Goal: Transaction & Acquisition: Book appointment/travel/reservation

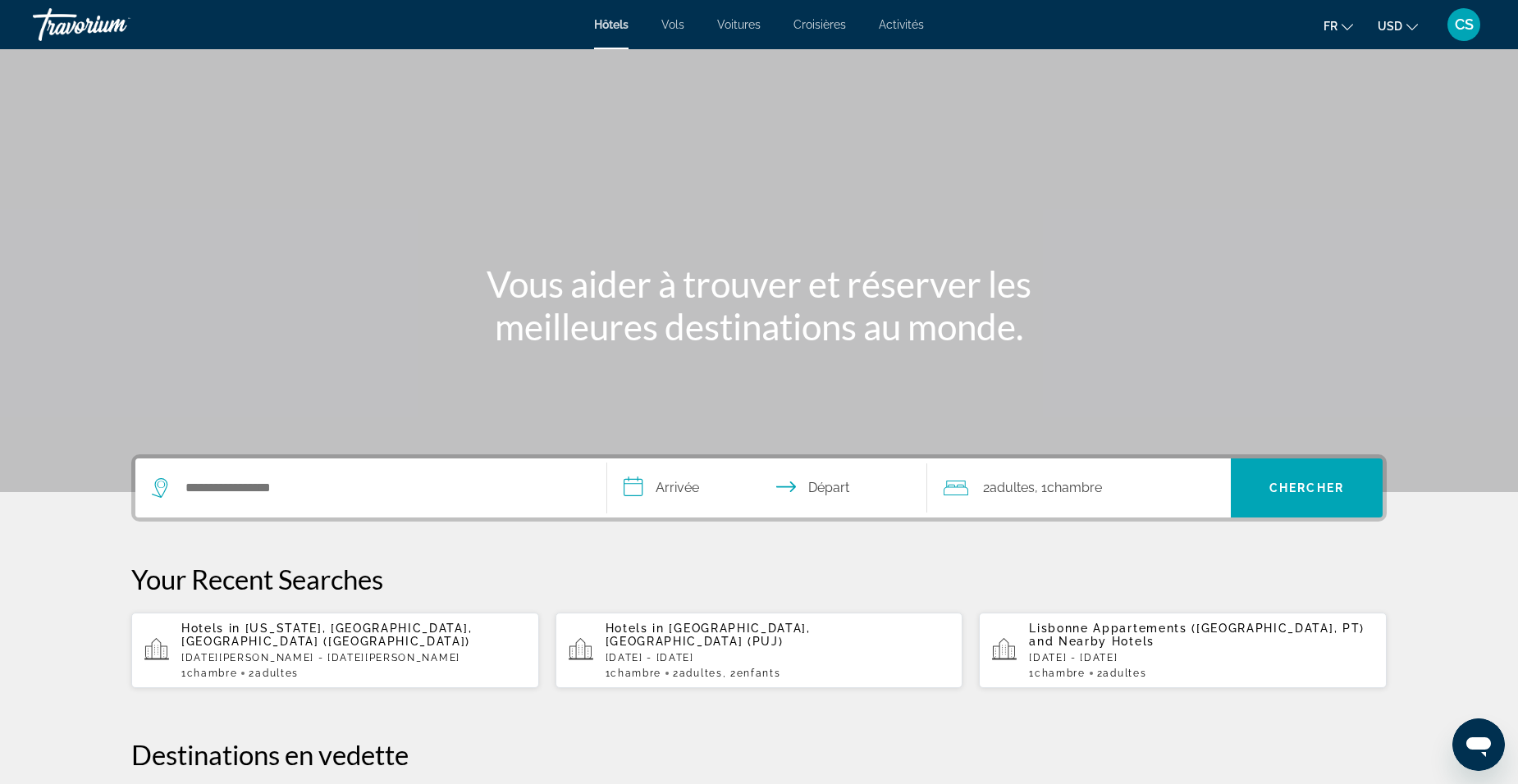
click at [1400, 27] on span "USD" at bounding box center [1390, 26] width 25 height 13
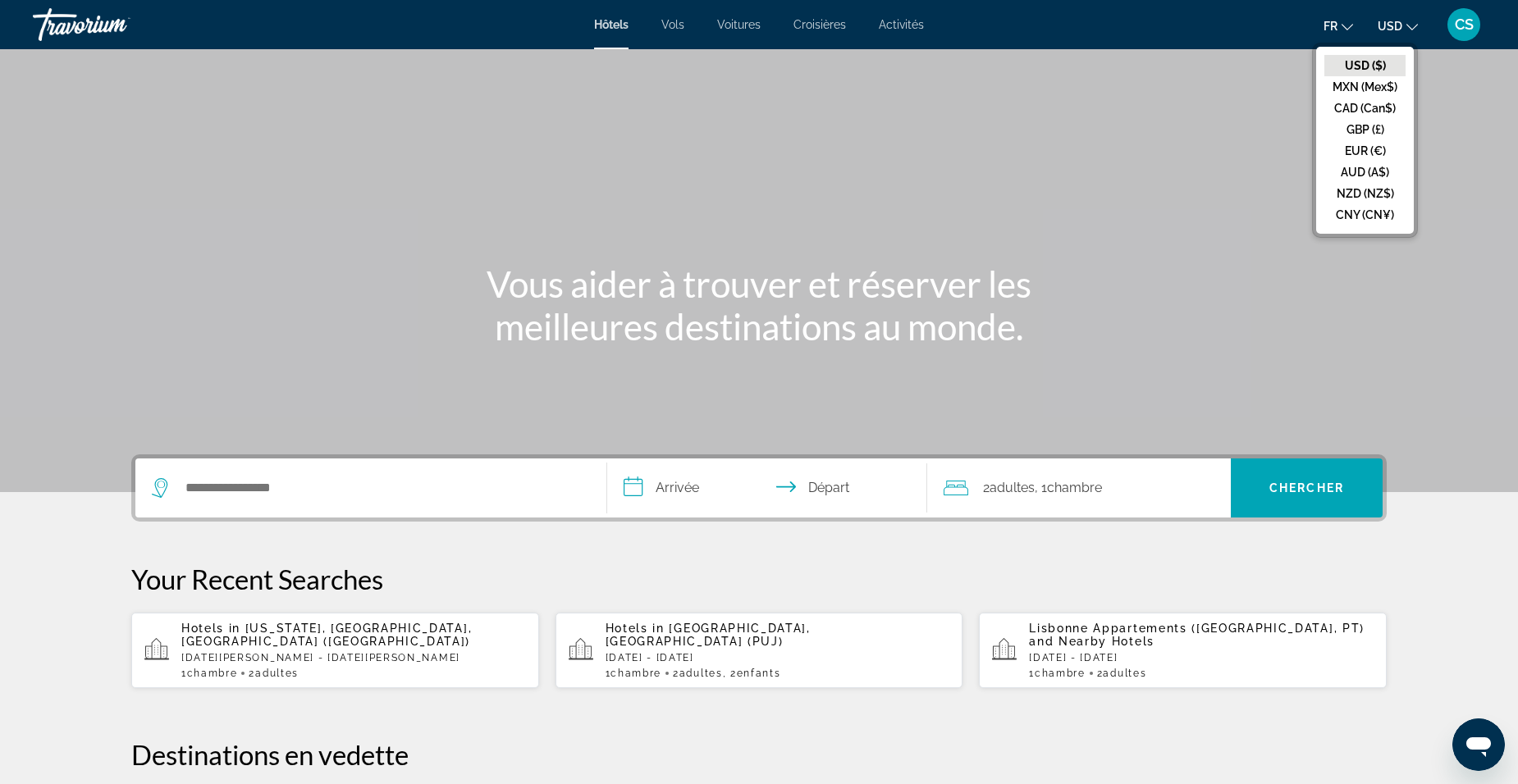
click at [1382, 149] on button "EUR (€)" at bounding box center [1364, 150] width 81 height 21
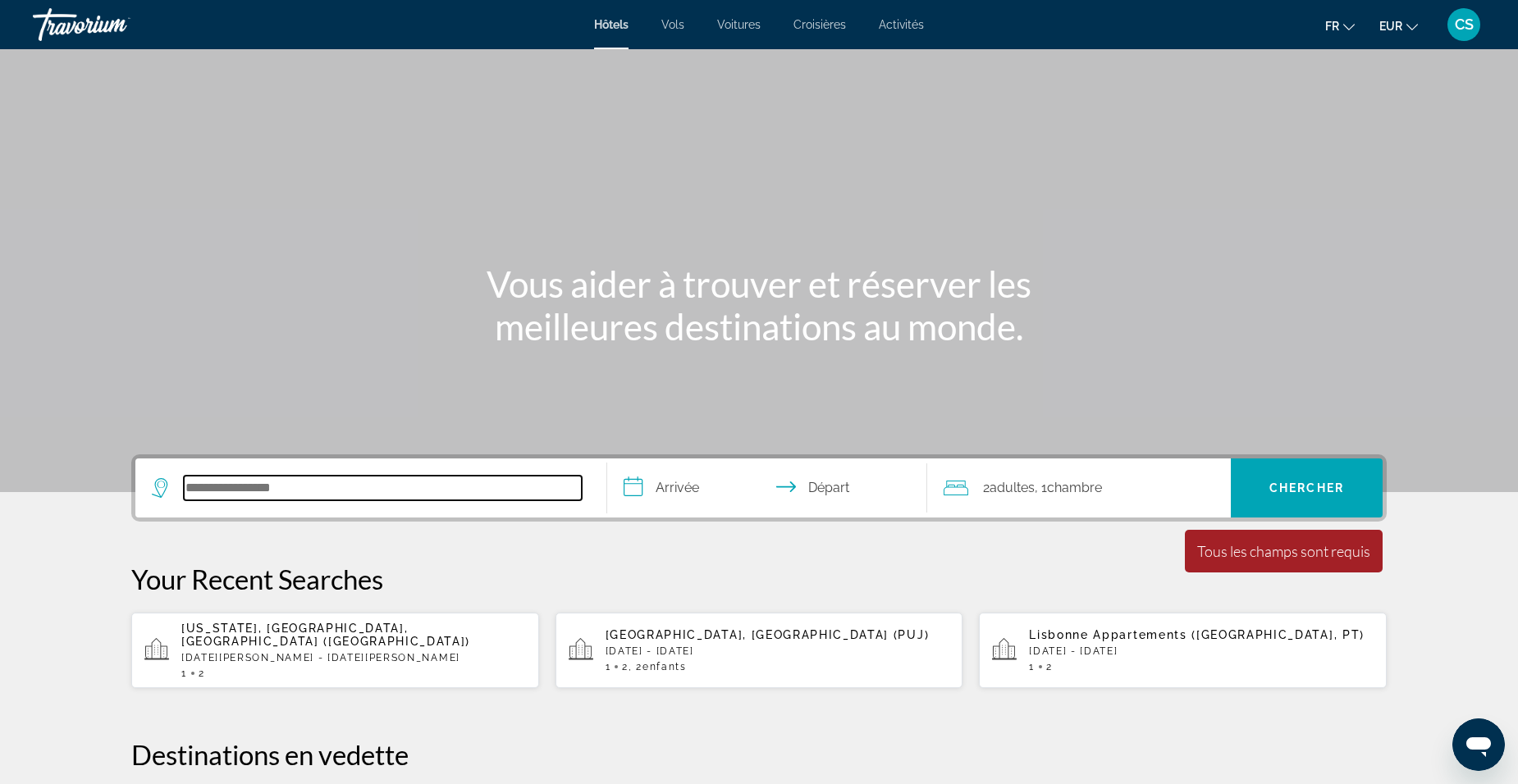
click at [312, 491] on input "Search hotel destination" at bounding box center [383, 488] width 398 height 25
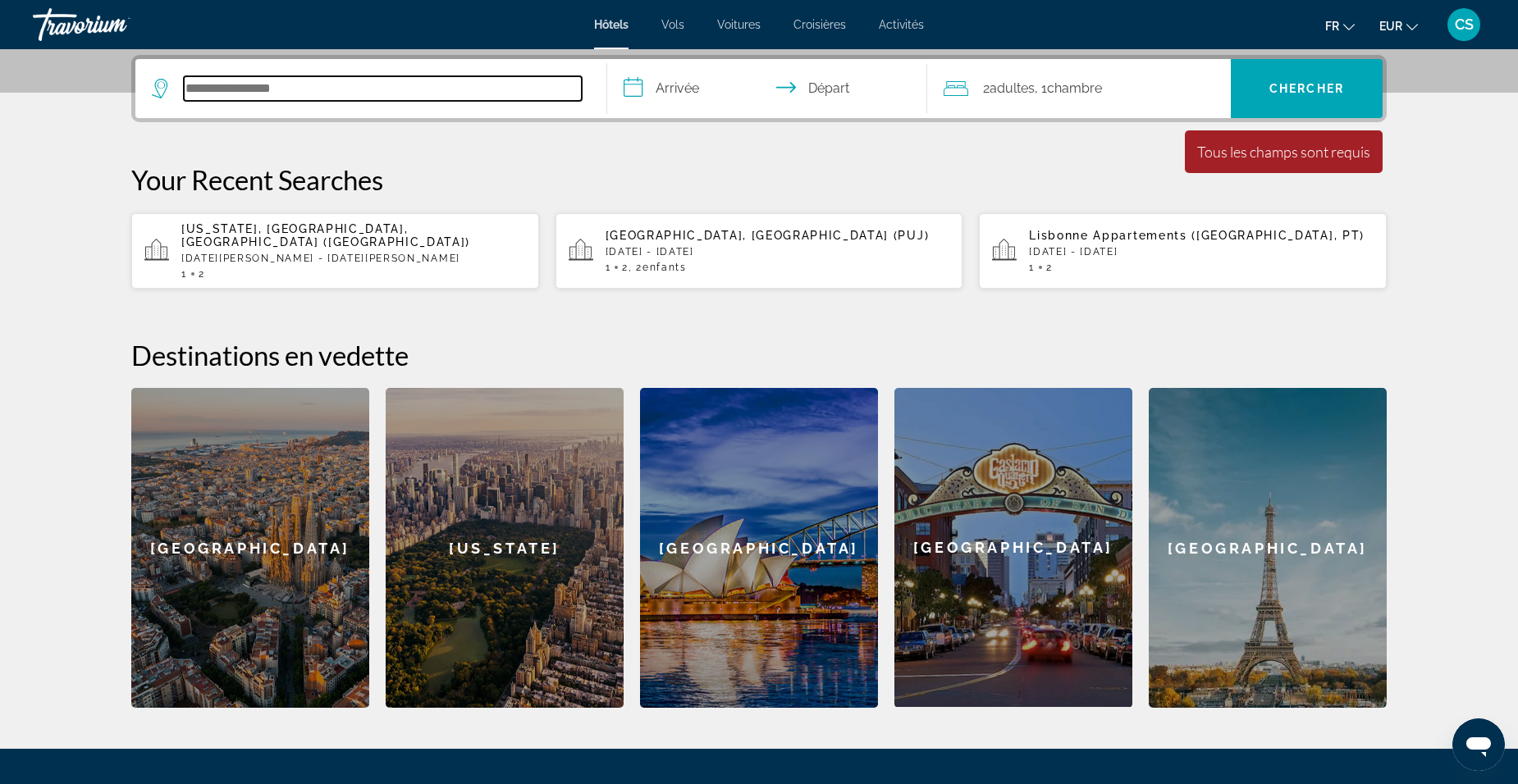
scroll to position [401, 0]
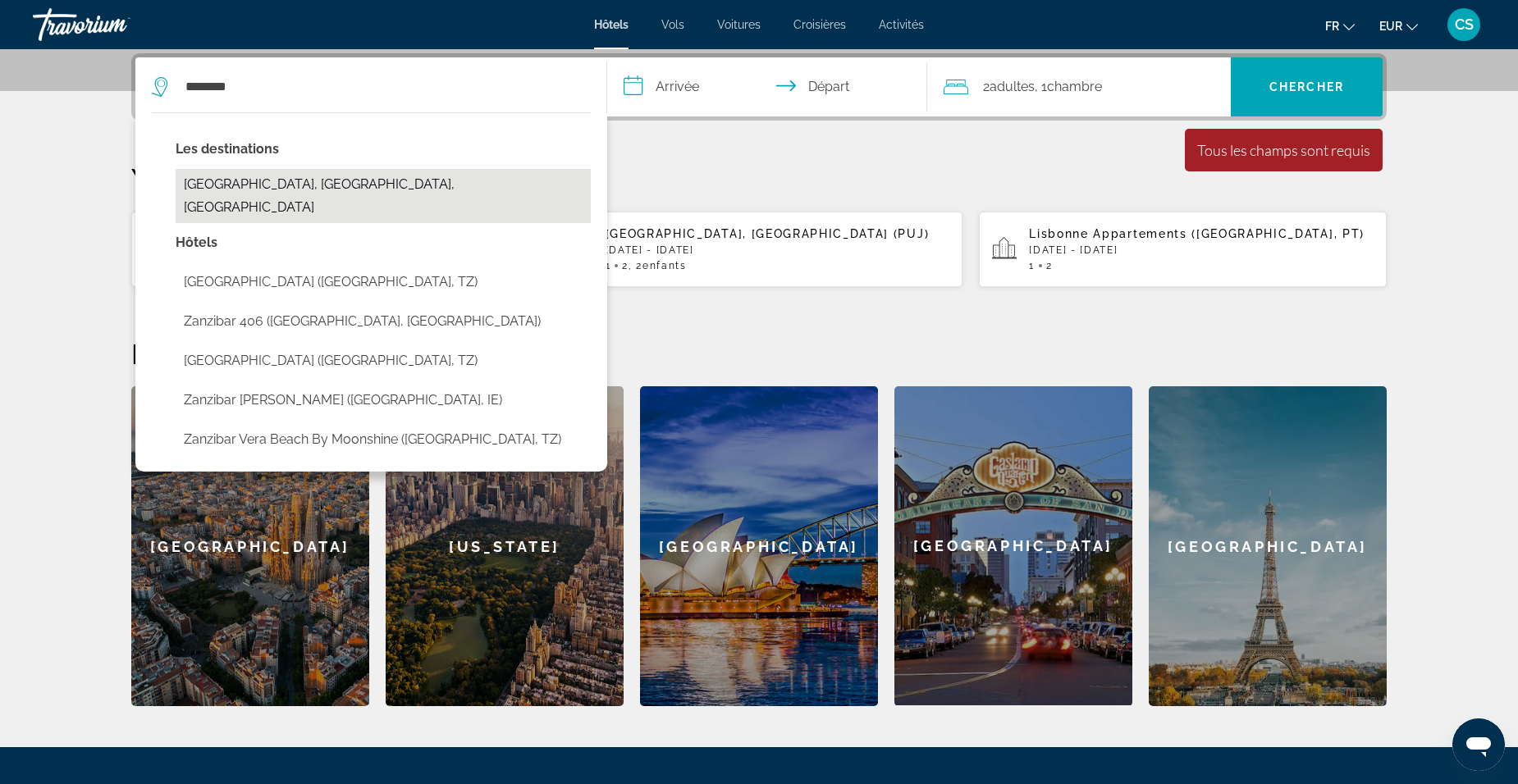
click at [377, 179] on button "[GEOGRAPHIC_DATA], [GEOGRAPHIC_DATA], [GEOGRAPHIC_DATA]" at bounding box center [383, 196] width 415 height 54
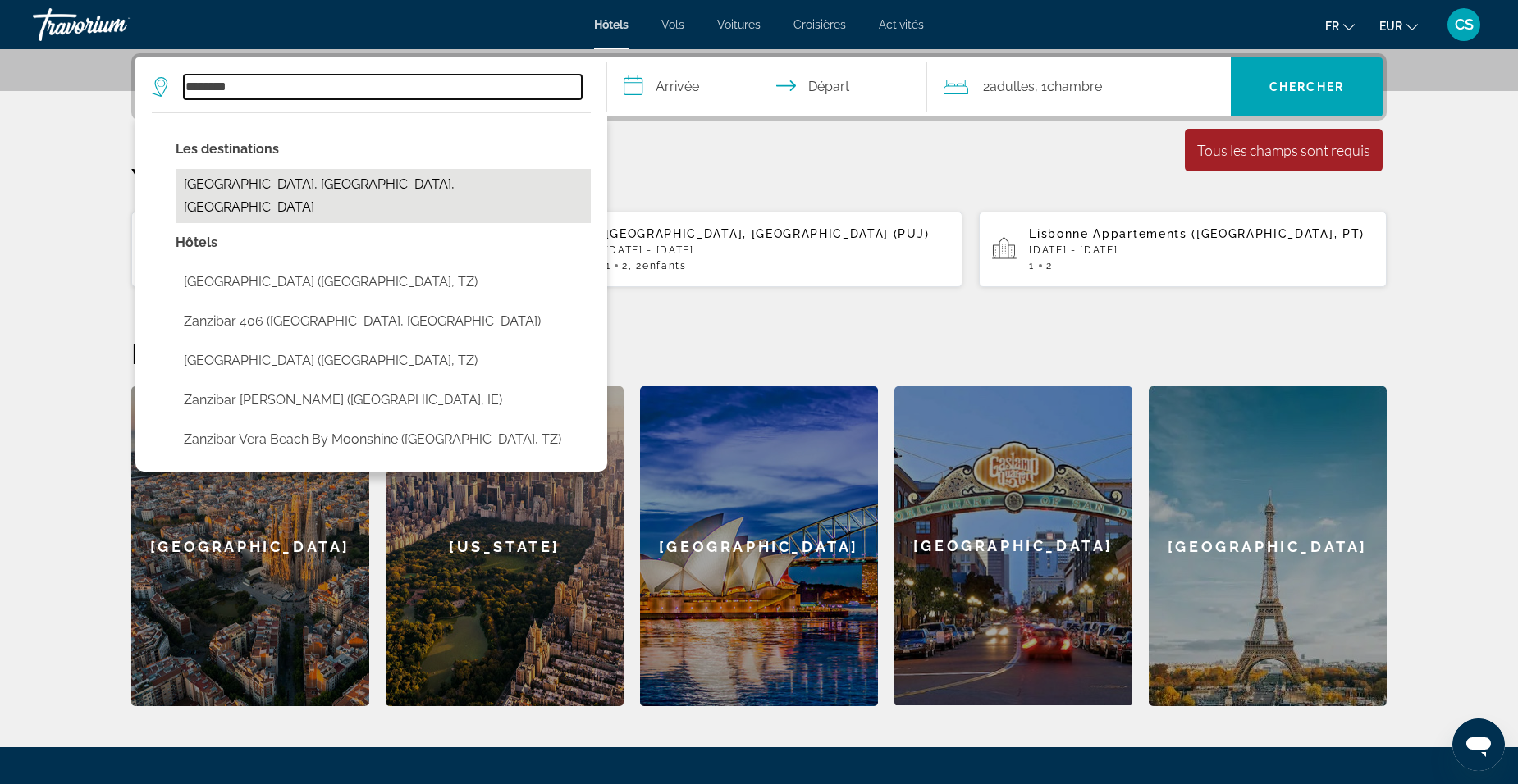
type input "**********"
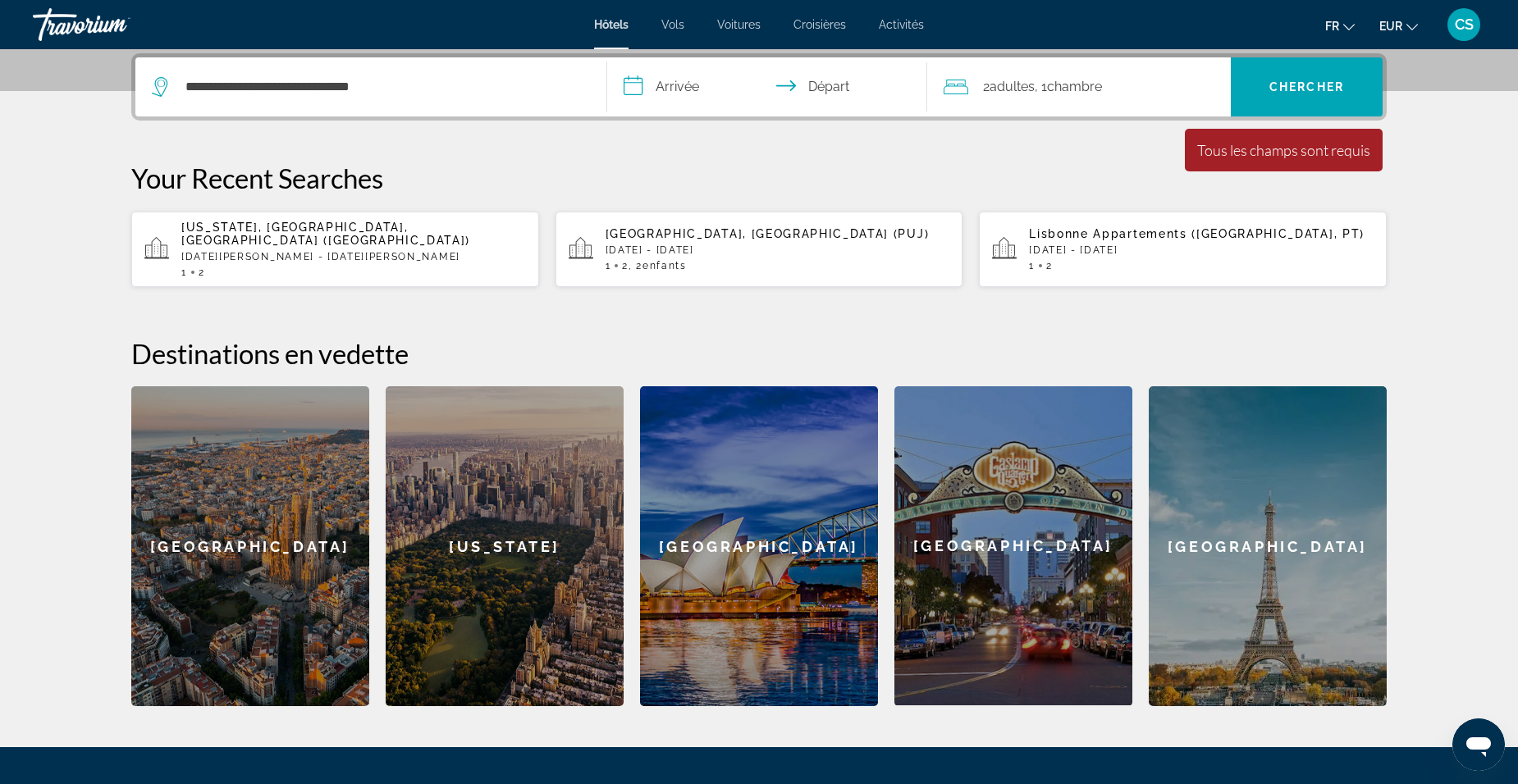
click at [687, 94] on input "**********" at bounding box center [770, 89] width 327 height 64
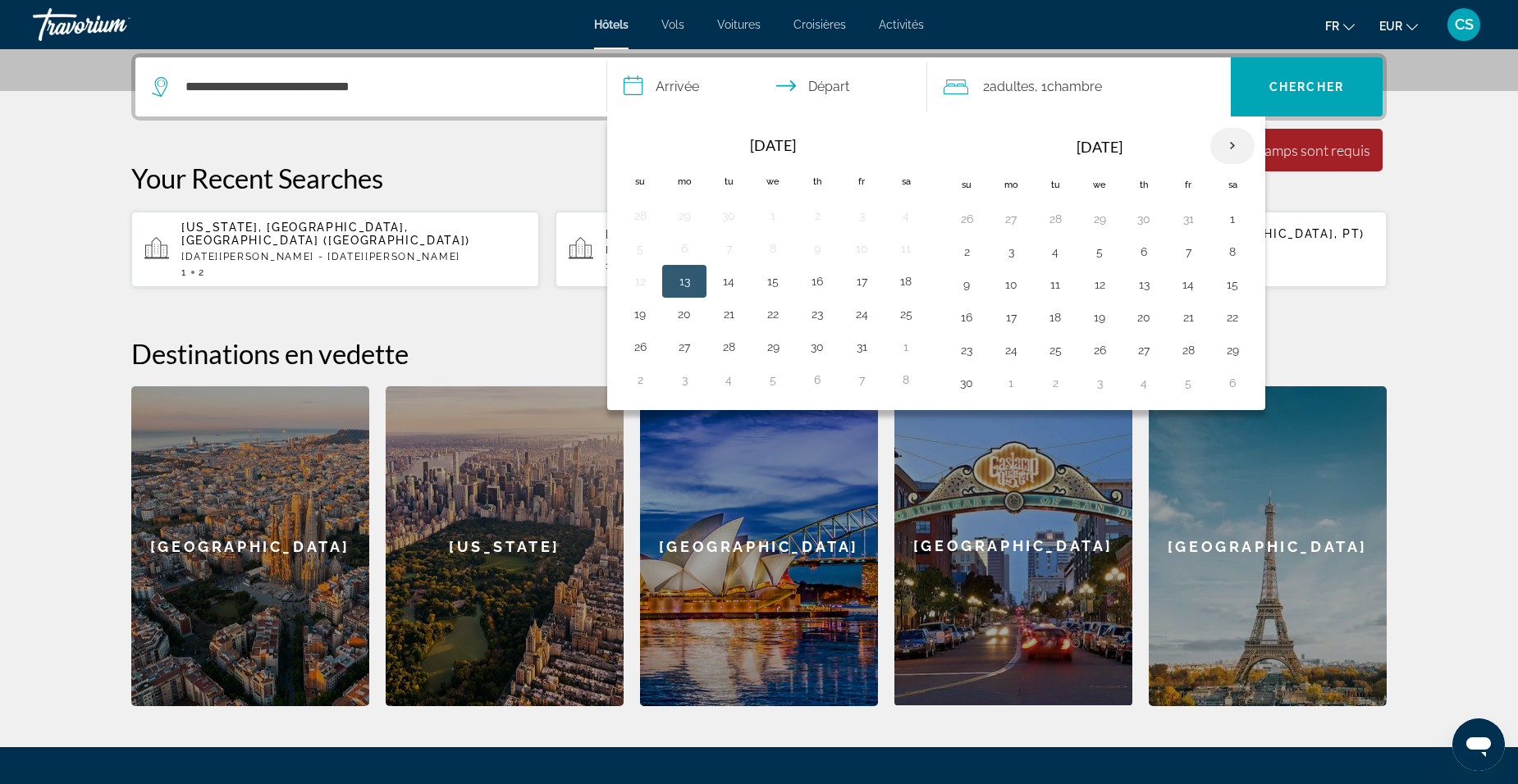
click at [1230, 142] on th "Next month" at bounding box center [1232, 146] width 44 height 36
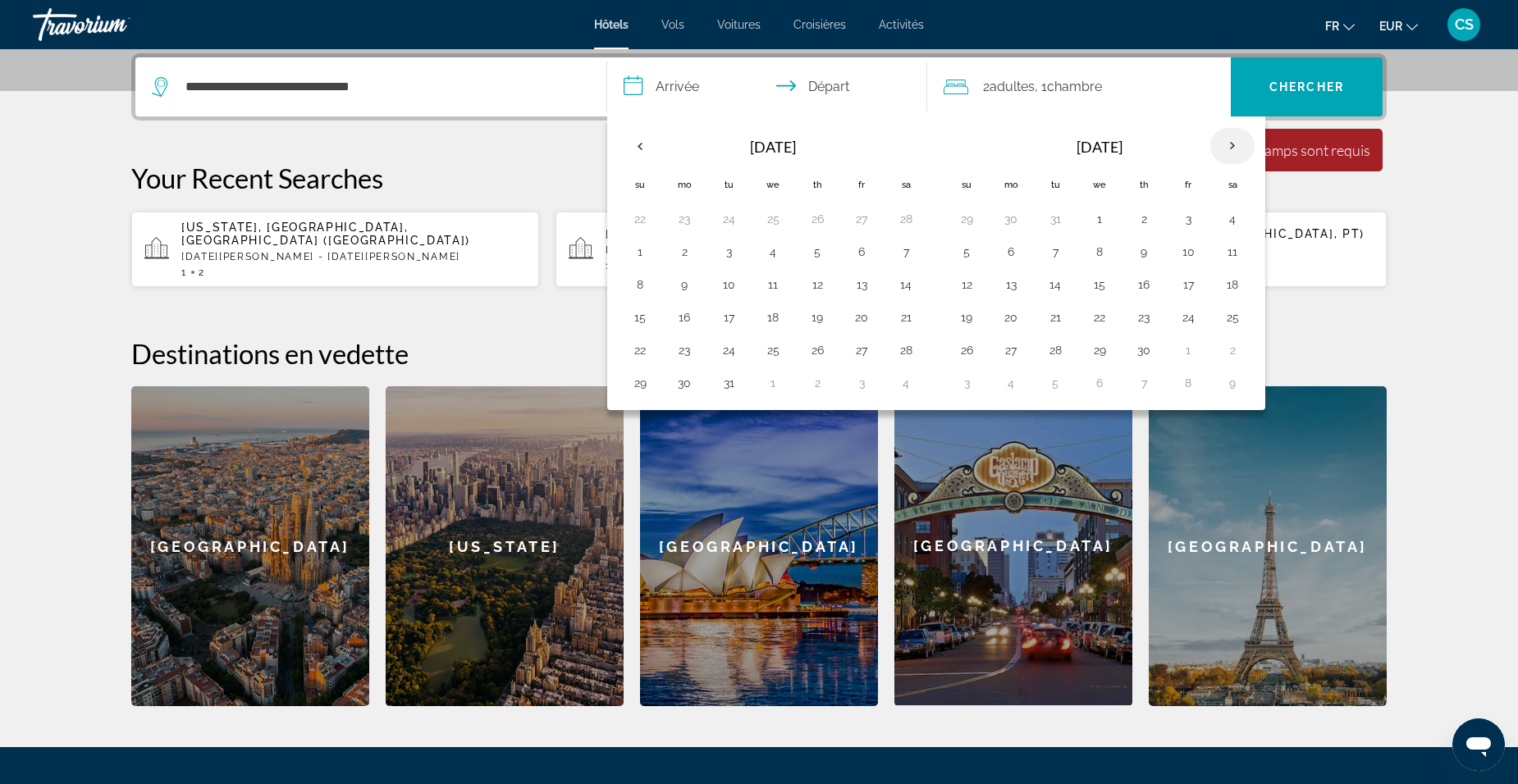
click at [1230, 142] on th "Next month" at bounding box center [1232, 146] width 44 height 36
click at [1232, 255] on button "13" at bounding box center [1232, 251] width 26 height 23
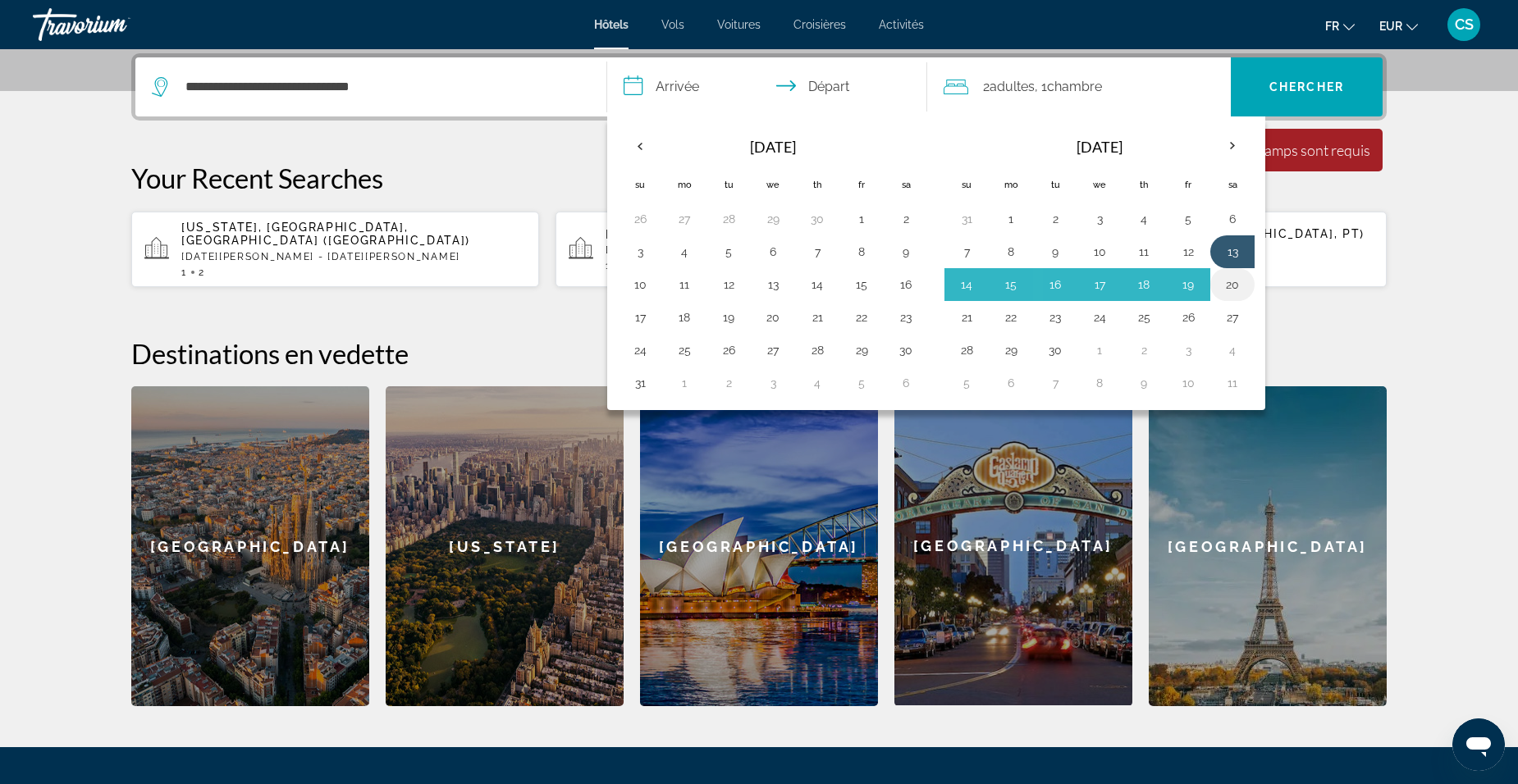
click at [1232, 281] on button "20" at bounding box center [1232, 284] width 26 height 23
type input "**********"
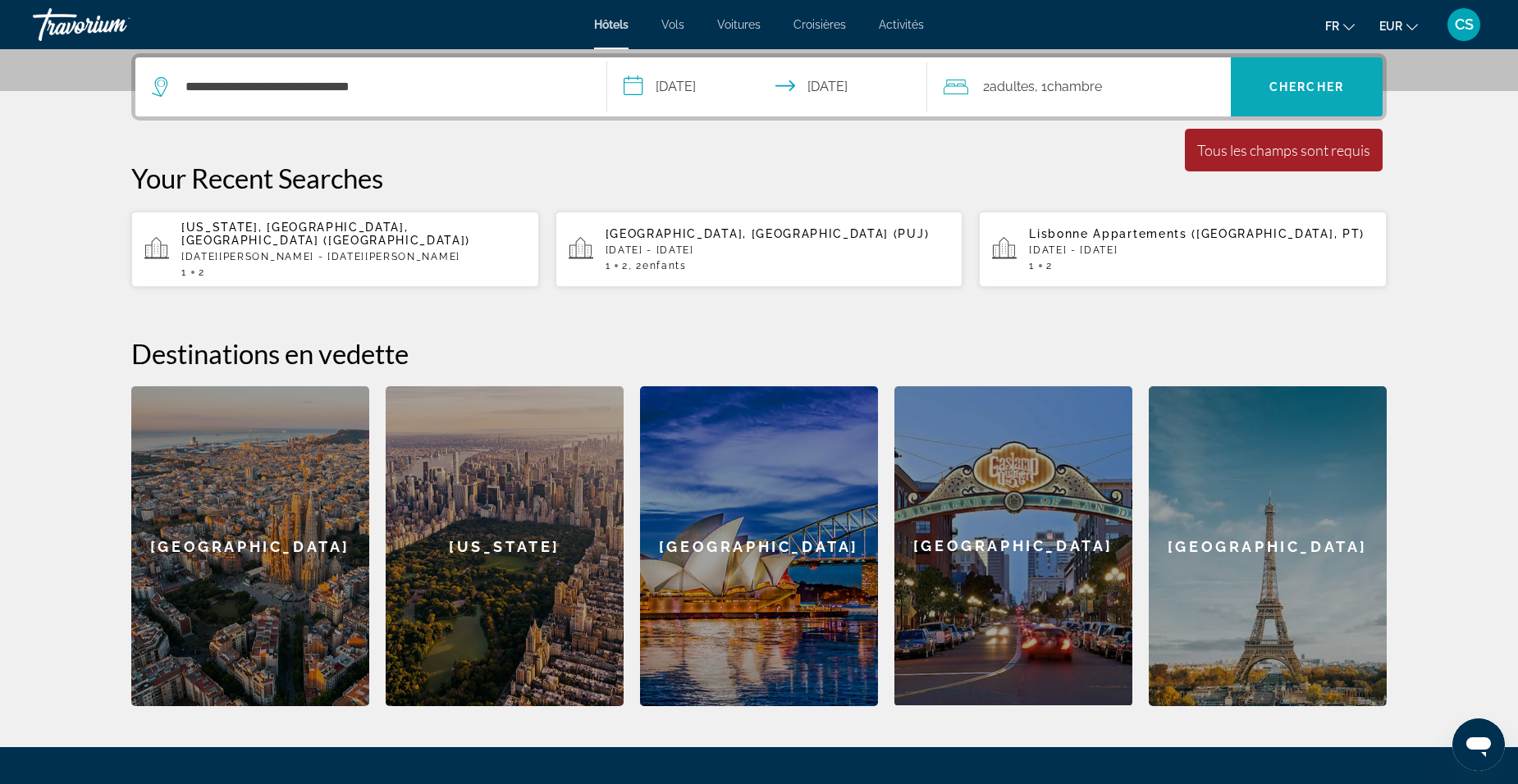
click at [1293, 96] on span "Search" at bounding box center [1307, 86] width 152 height 39
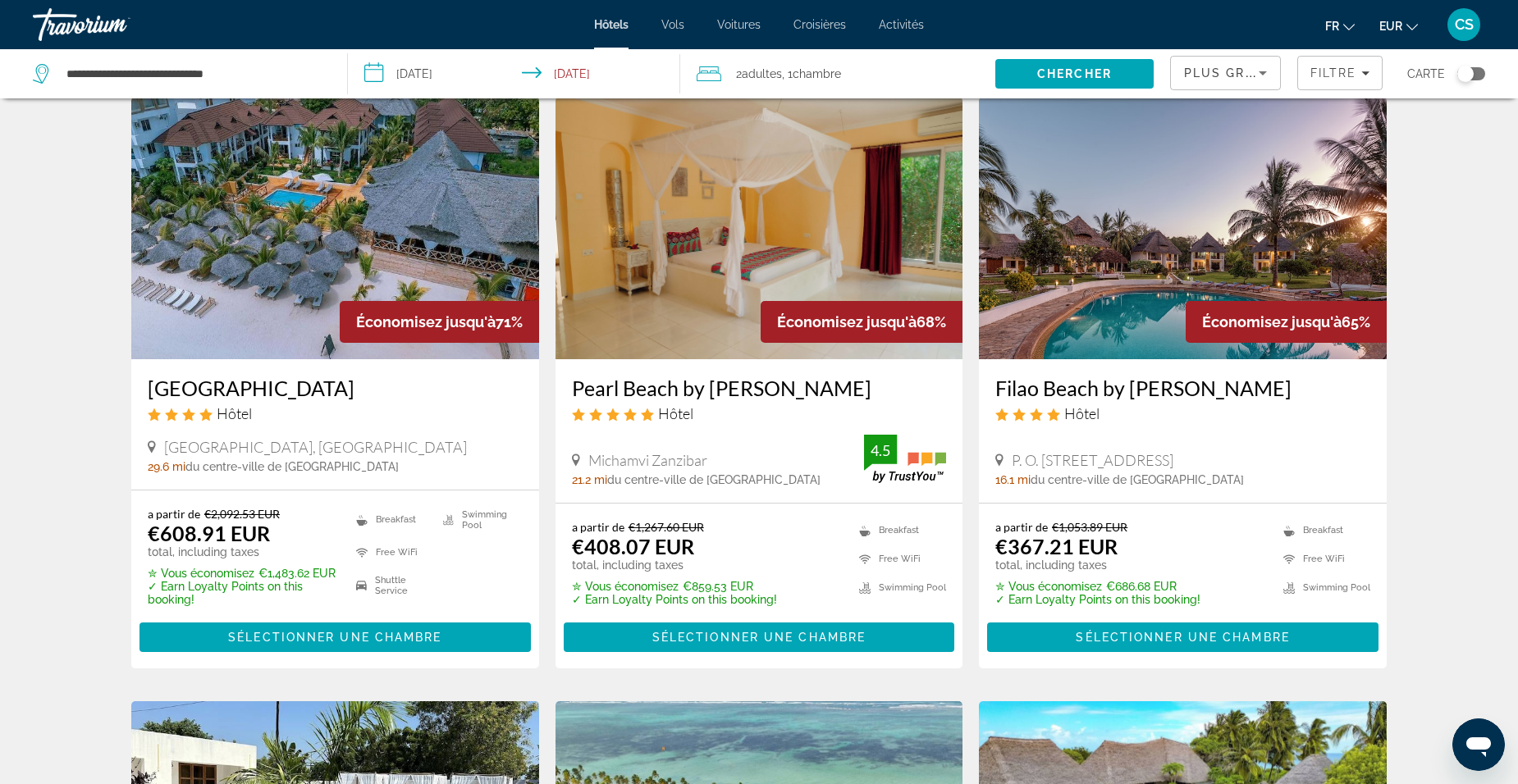
scroll to position [82, 0]
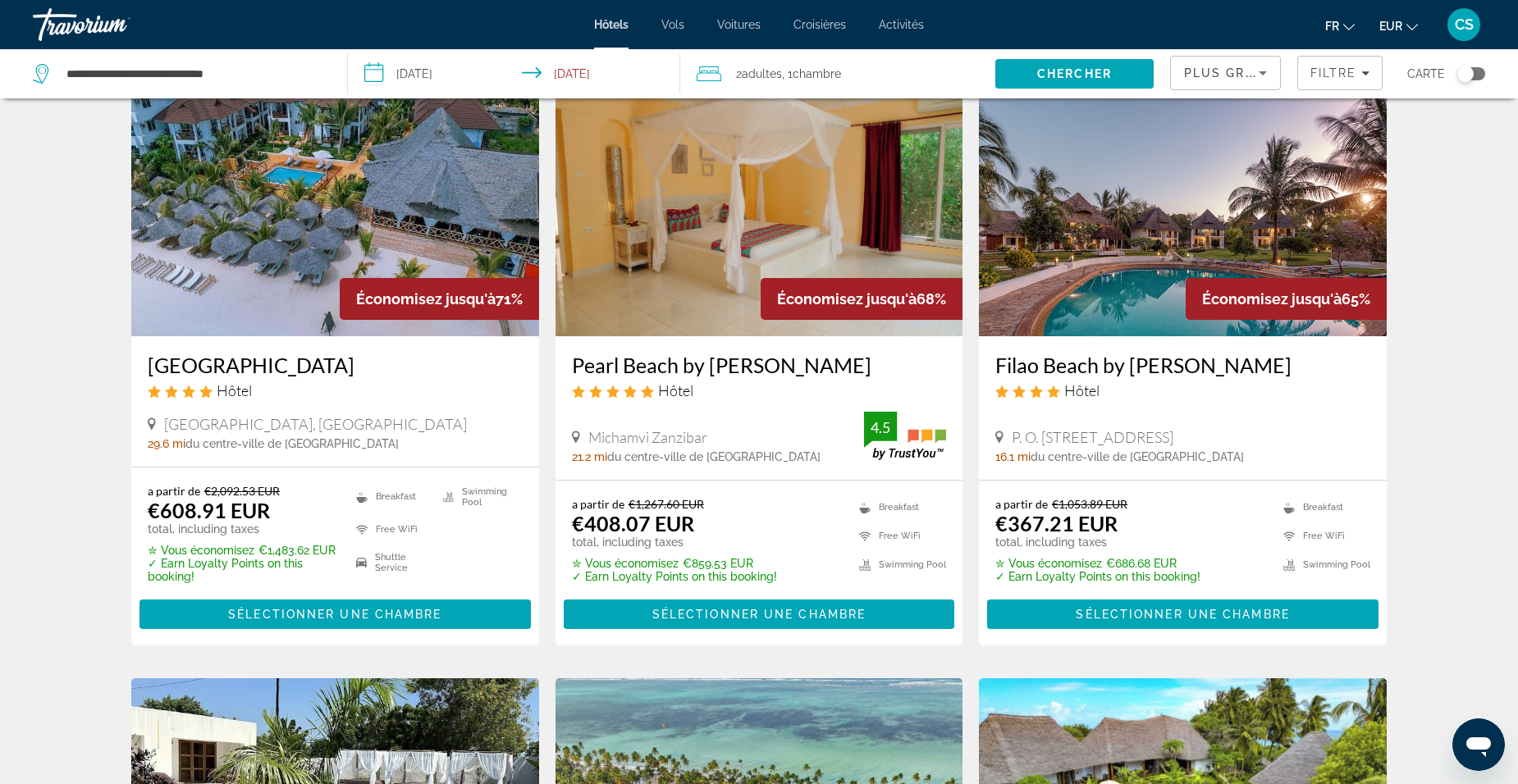
drag, startPoint x: 142, startPoint y: 368, endPoint x: 429, endPoint y: 365, distance: 287.2
click at [429, 365] on div "[GEOGRAPHIC_DATA] Hôtel [GEOGRAPHIC_DATA], [GEOGRAPHIC_DATA] 29.6 mi du centre-…" at bounding box center [335, 401] width 408 height 130
copy h3 "[GEOGRAPHIC_DATA]"
click at [269, 356] on h3 "[GEOGRAPHIC_DATA]" at bounding box center [335, 365] width 375 height 25
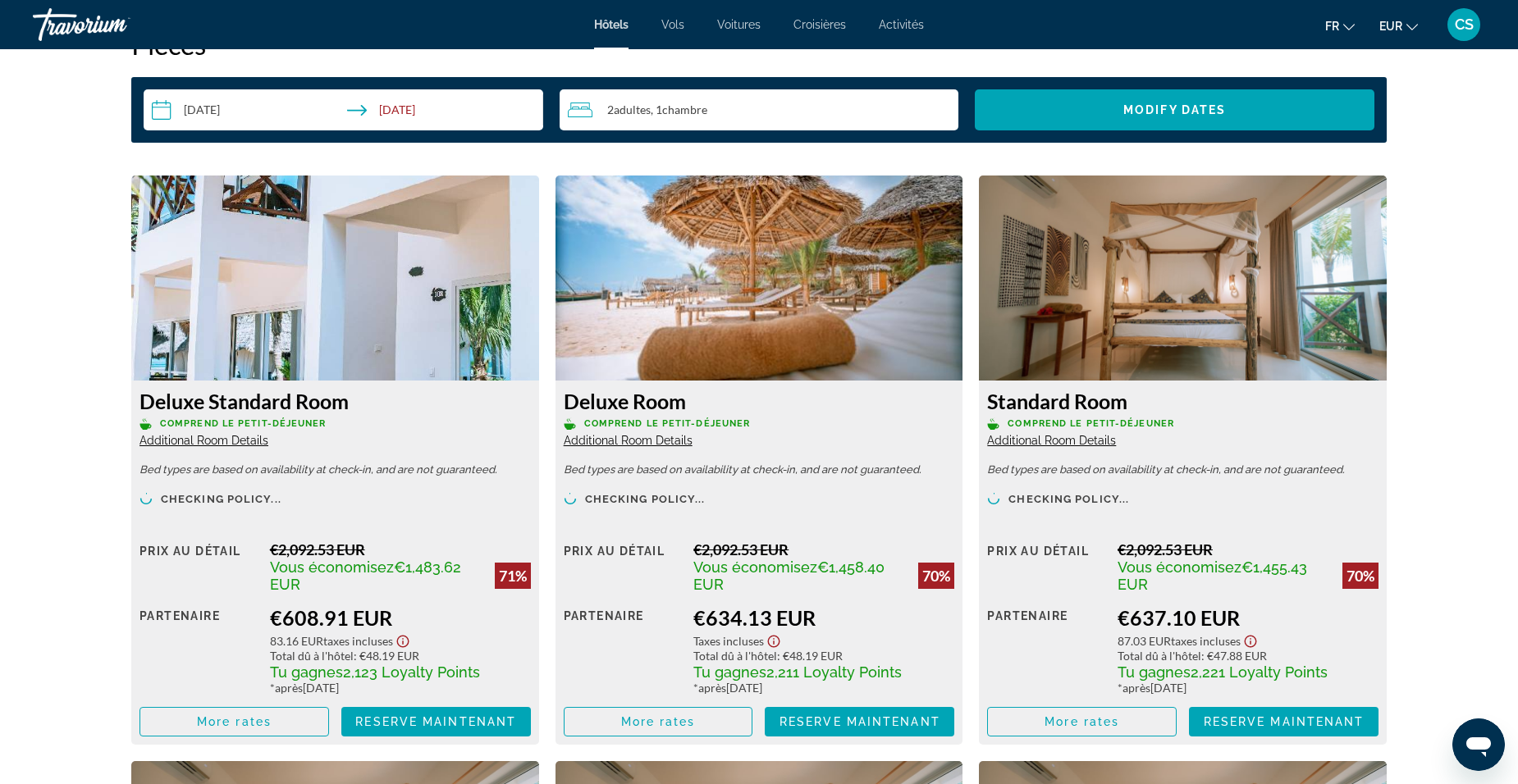
scroll to position [2215, 0]
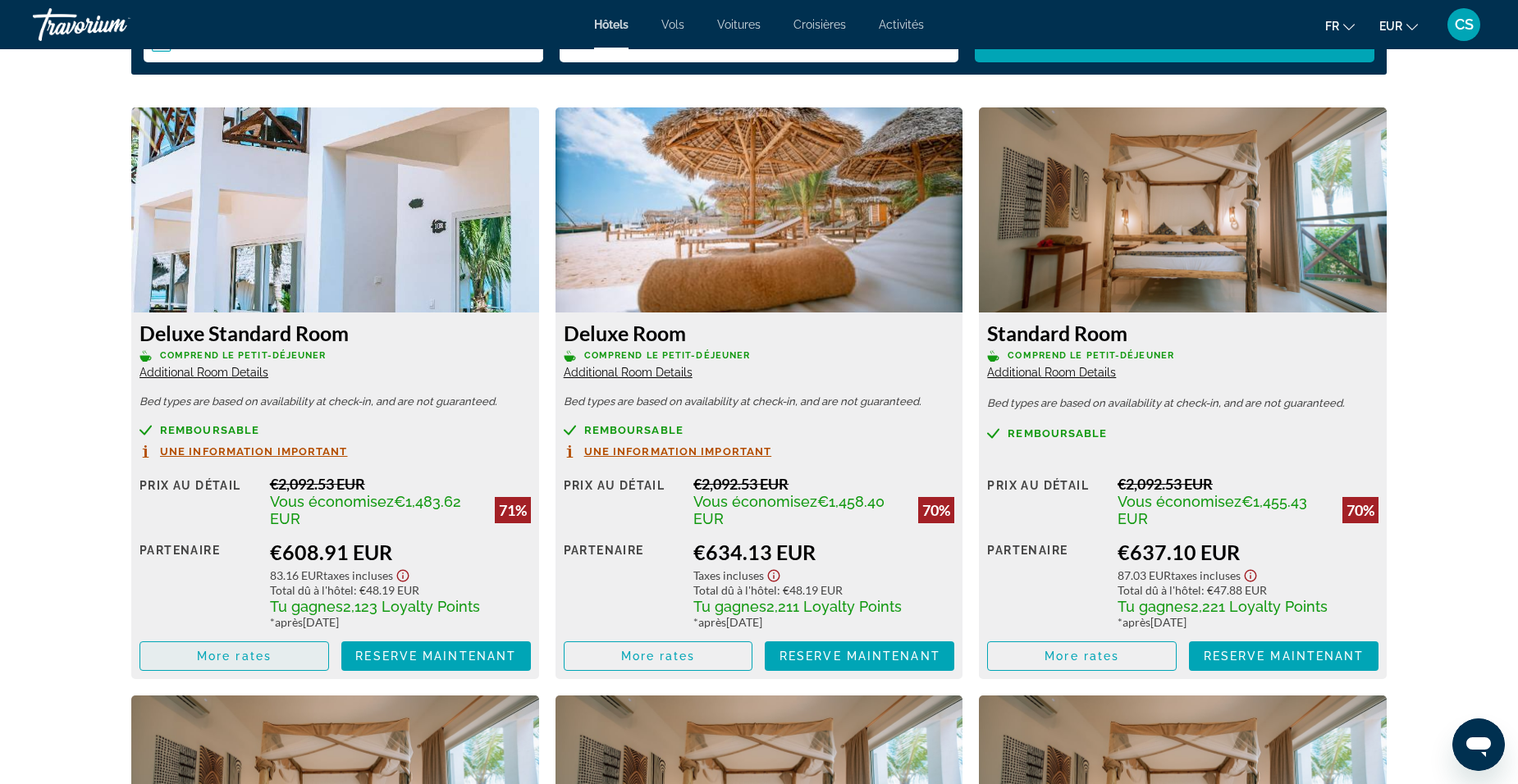
click at [310, 665] on span "Main content" at bounding box center [234, 656] width 188 height 39
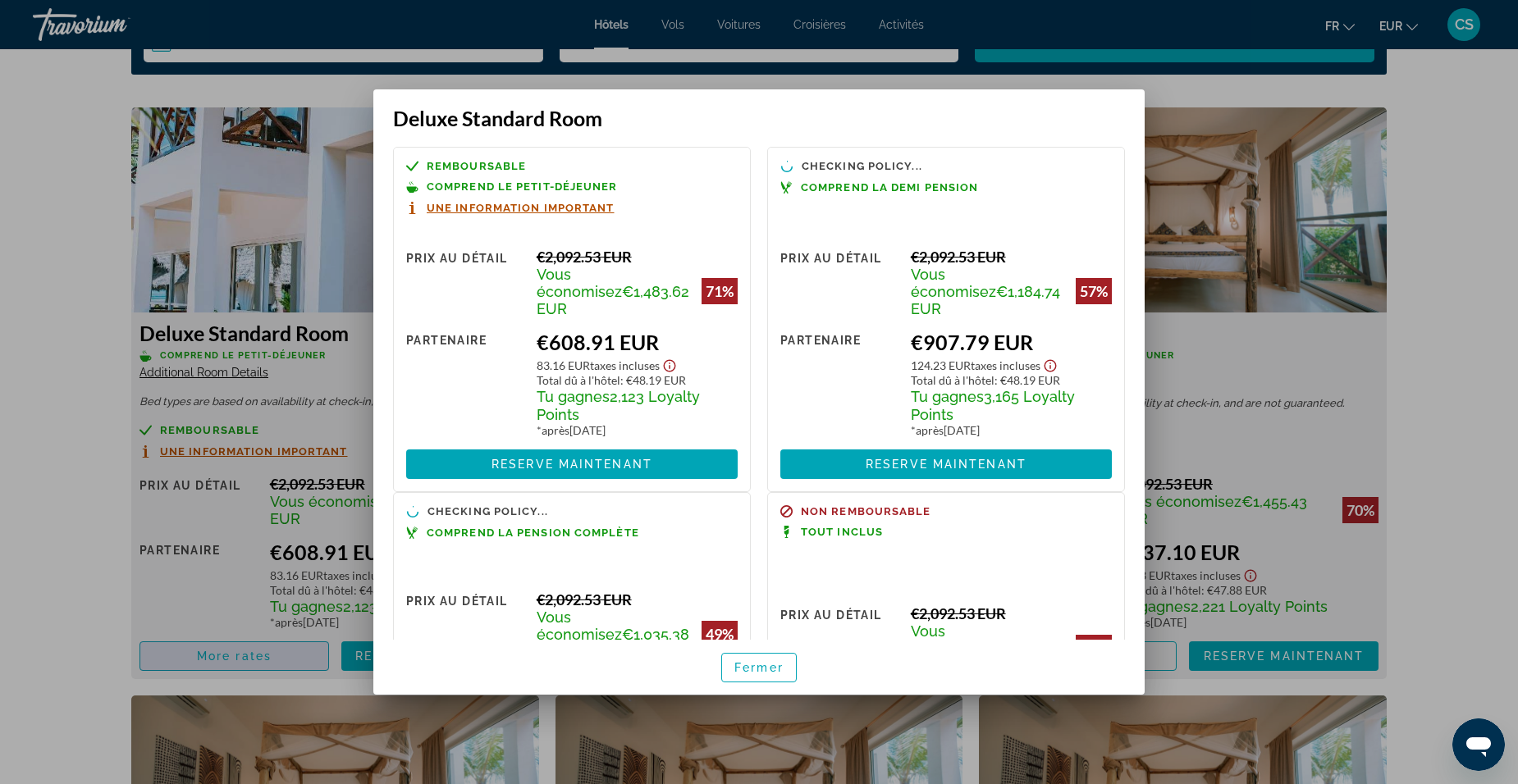
scroll to position [0, 0]
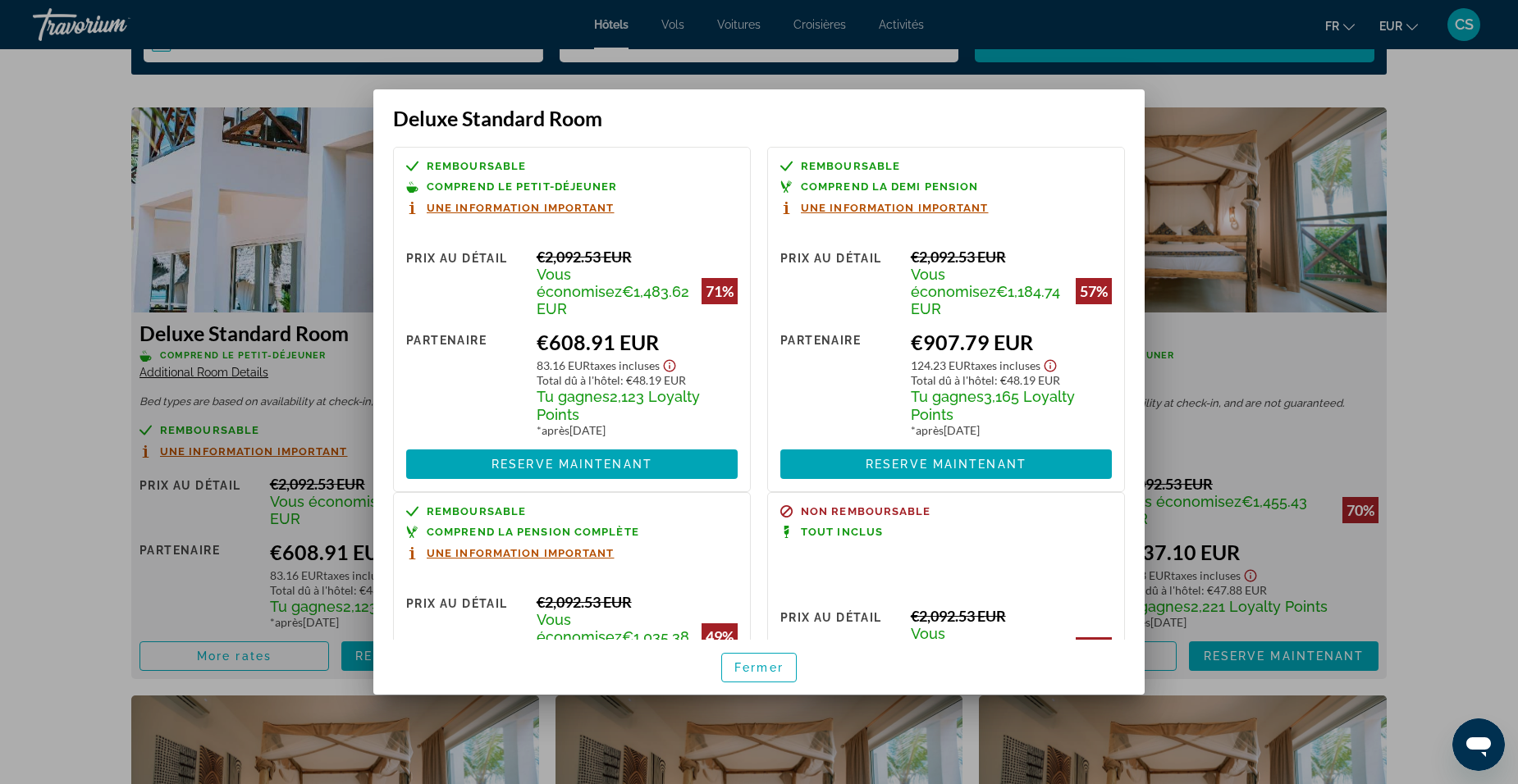
click at [1364, 341] on div at bounding box center [759, 392] width 1518 height 784
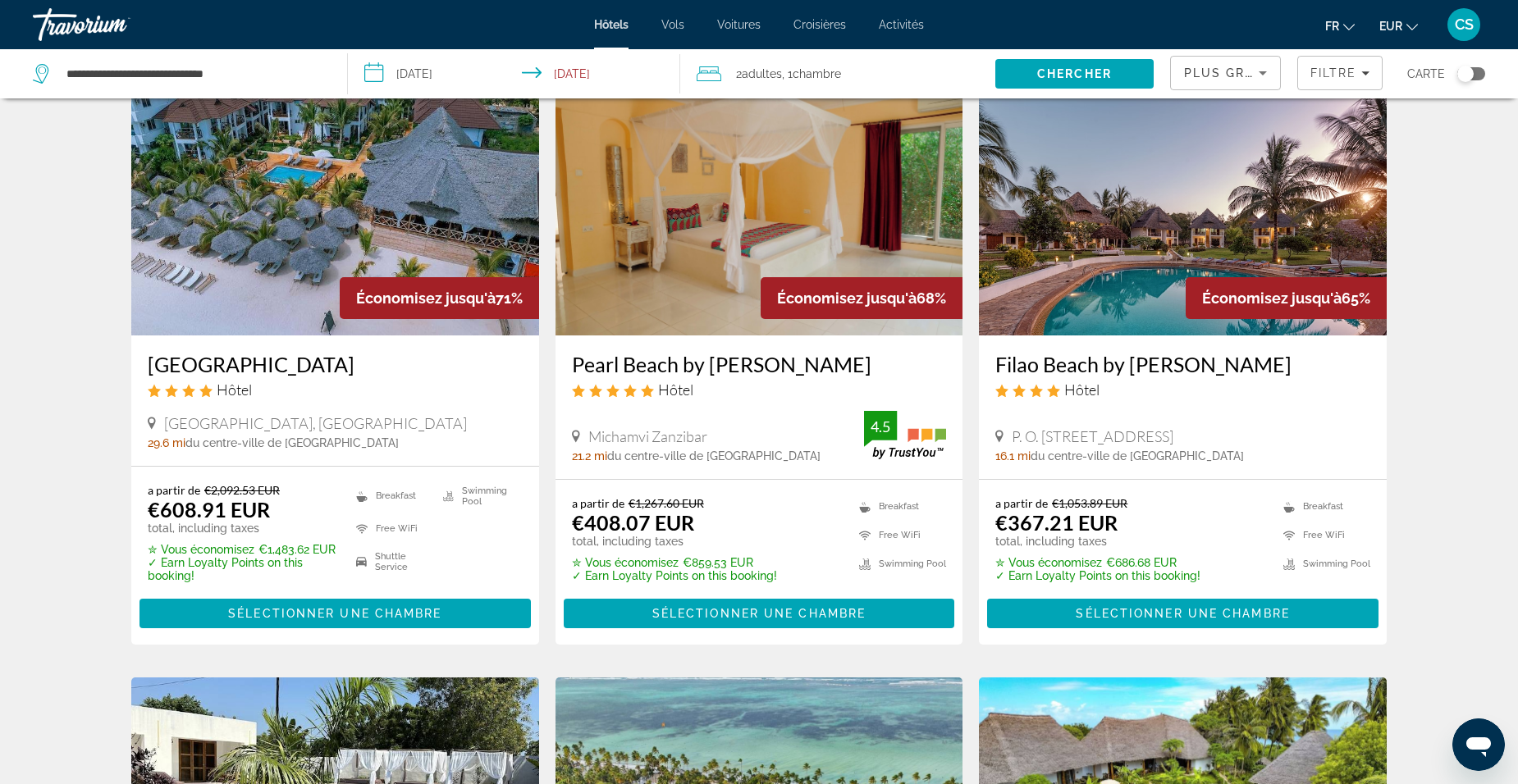
scroll to position [82, 0]
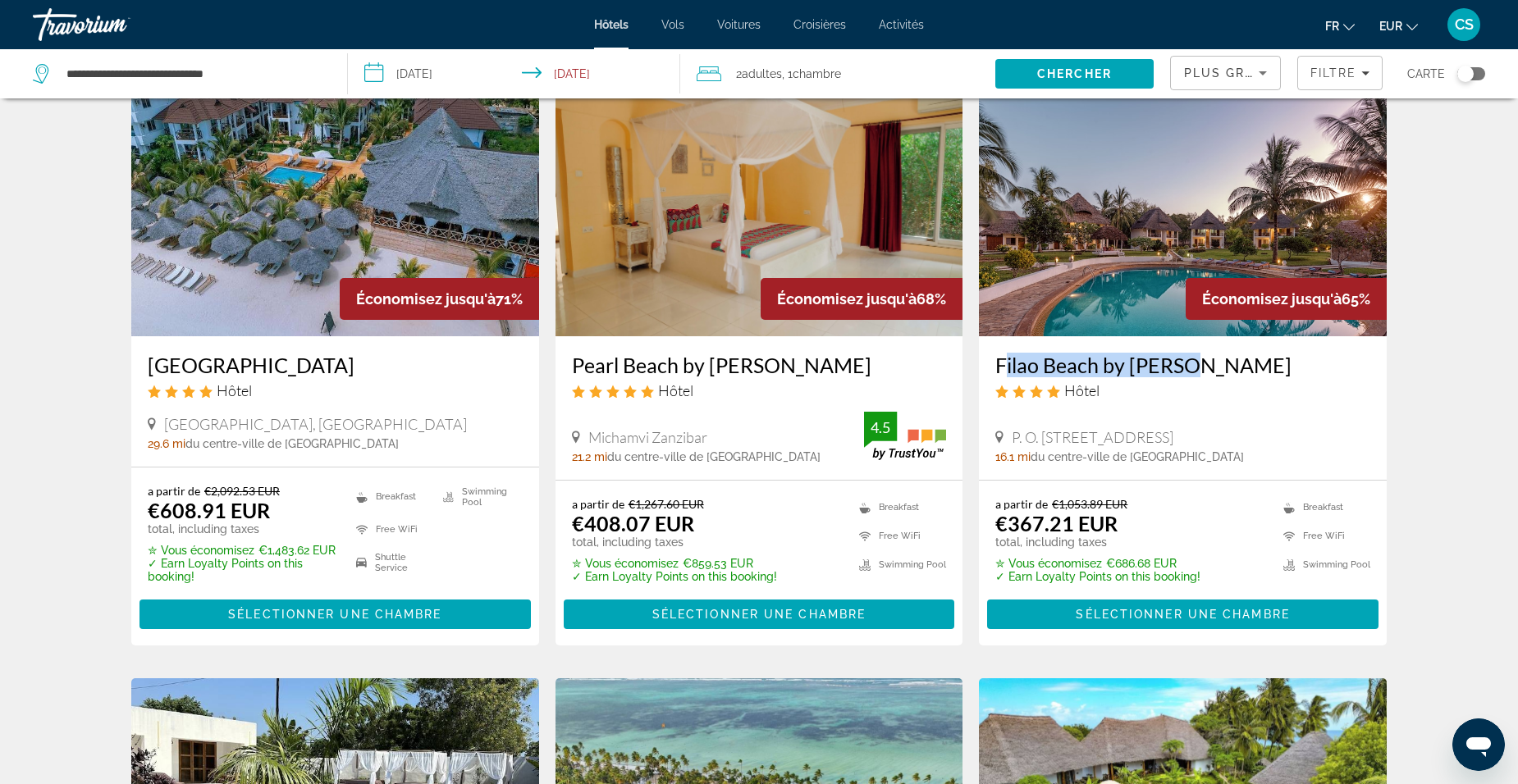
drag, startPoint x: 992, startPoint y: 363, endPoint x: 1186, endPoint y: 356, distance: 194.6
click at [1186, 356] on div "Filao Beach by [PERSON_NAME] Hôtel P. O. [STREET_ADDRESS] 16.1 mi du centre-vil…" at bounding box center [1183, 408] width 408 height 144
drag, startPoint x: 1186, startPoint y: 356, endPoint x: 1141, endPoint y: 359, distance: 45.2
copy h3 "Filao Beach by [PERSON_NAME]"
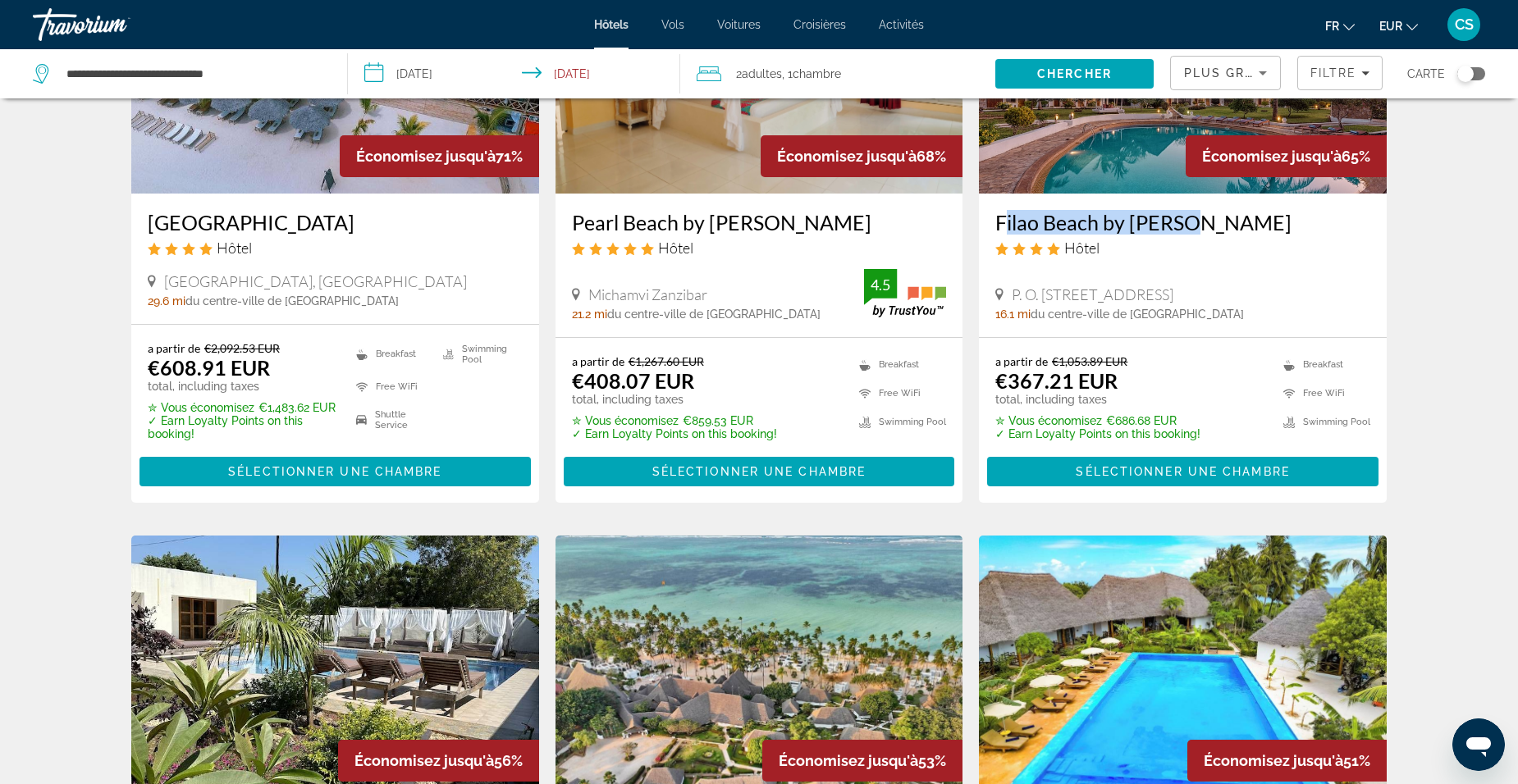
scroll to position [0, 0]
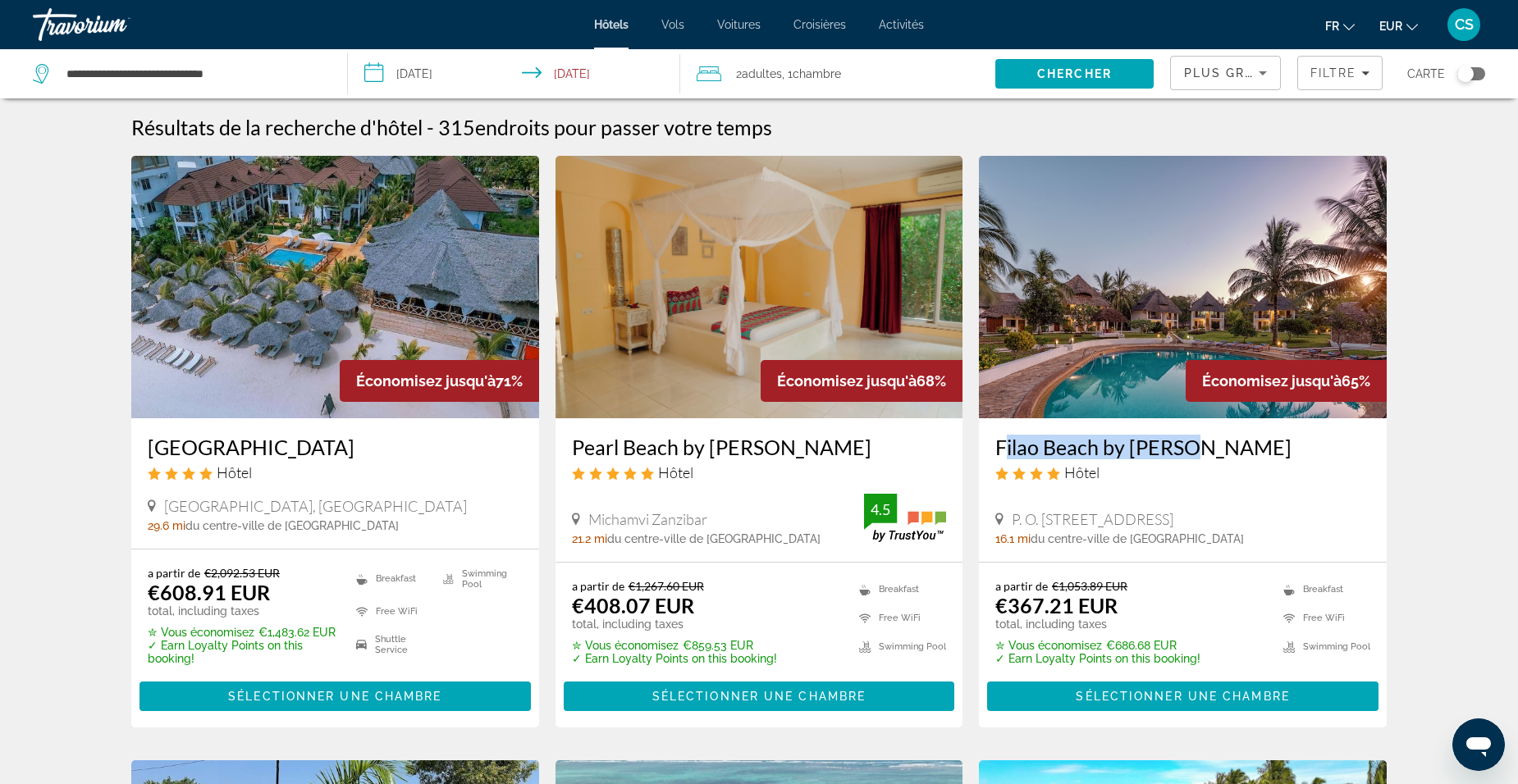
click at [1088, 447] on h3 "Filao Beach by [PERSON_NAME]" at bounding box center [1182, 447] width 375 height 25
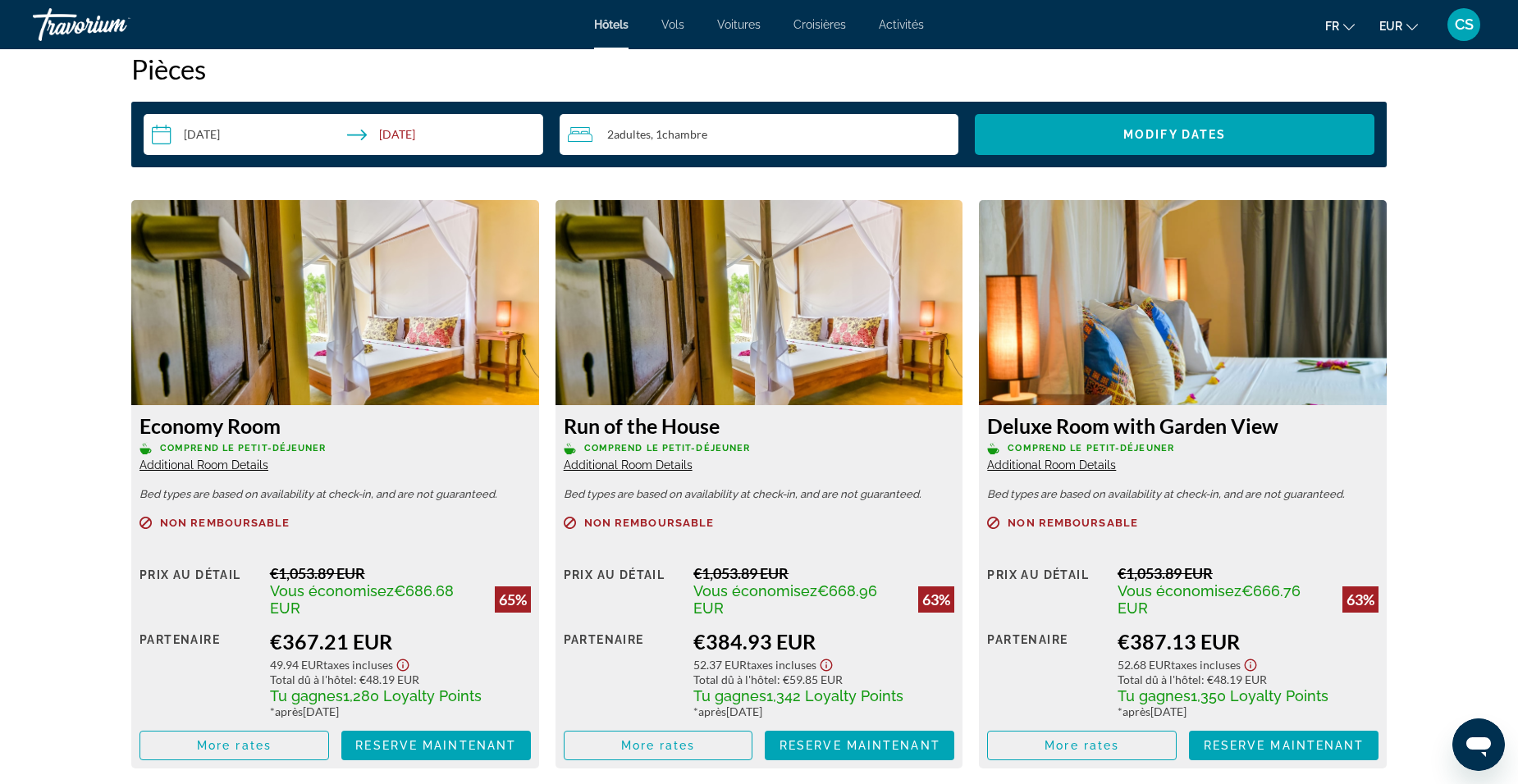
scroll to position [2215, 0]
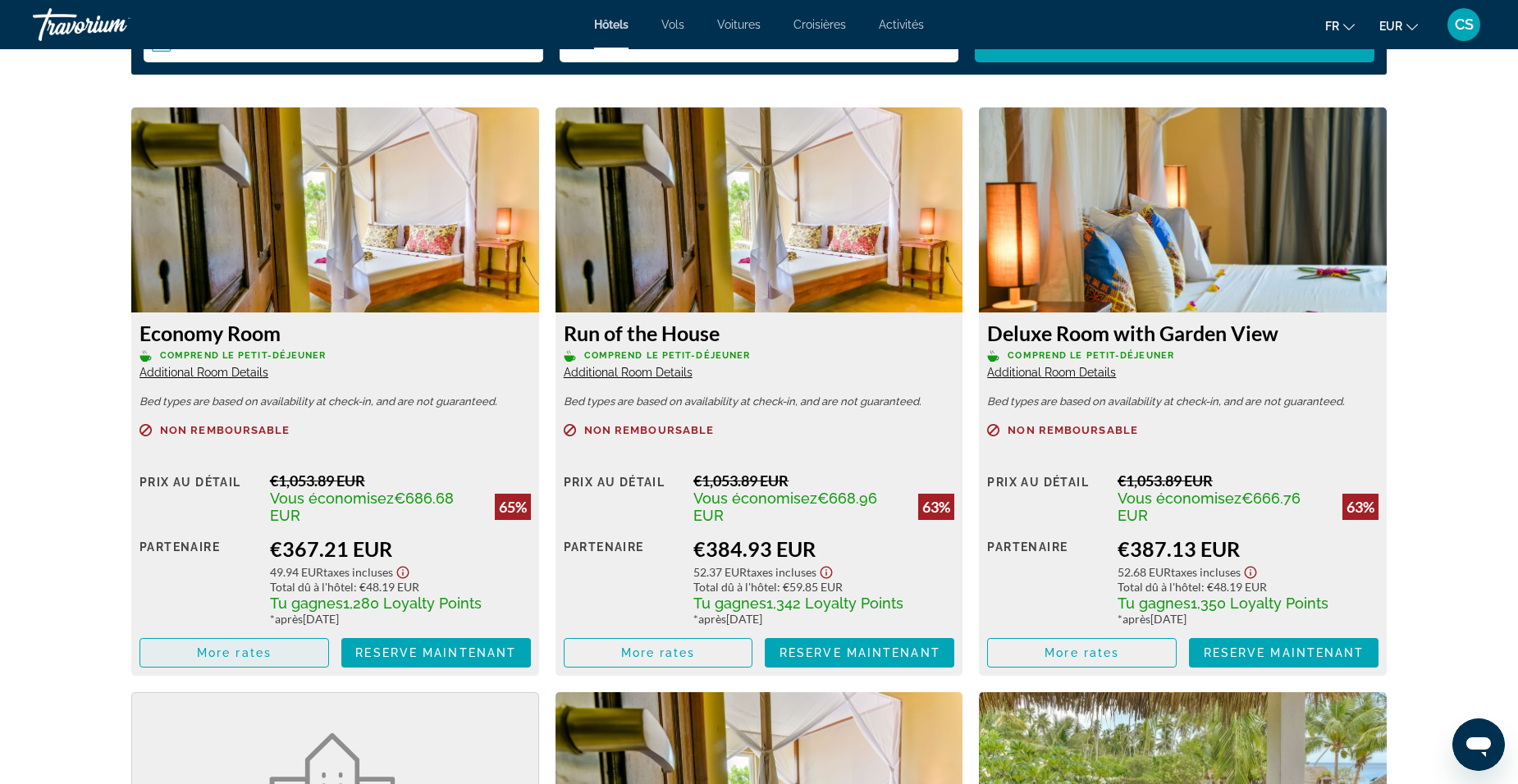
click at [202, 647] on span "More rates" at bounding box center [234, 653] width 75 height 13
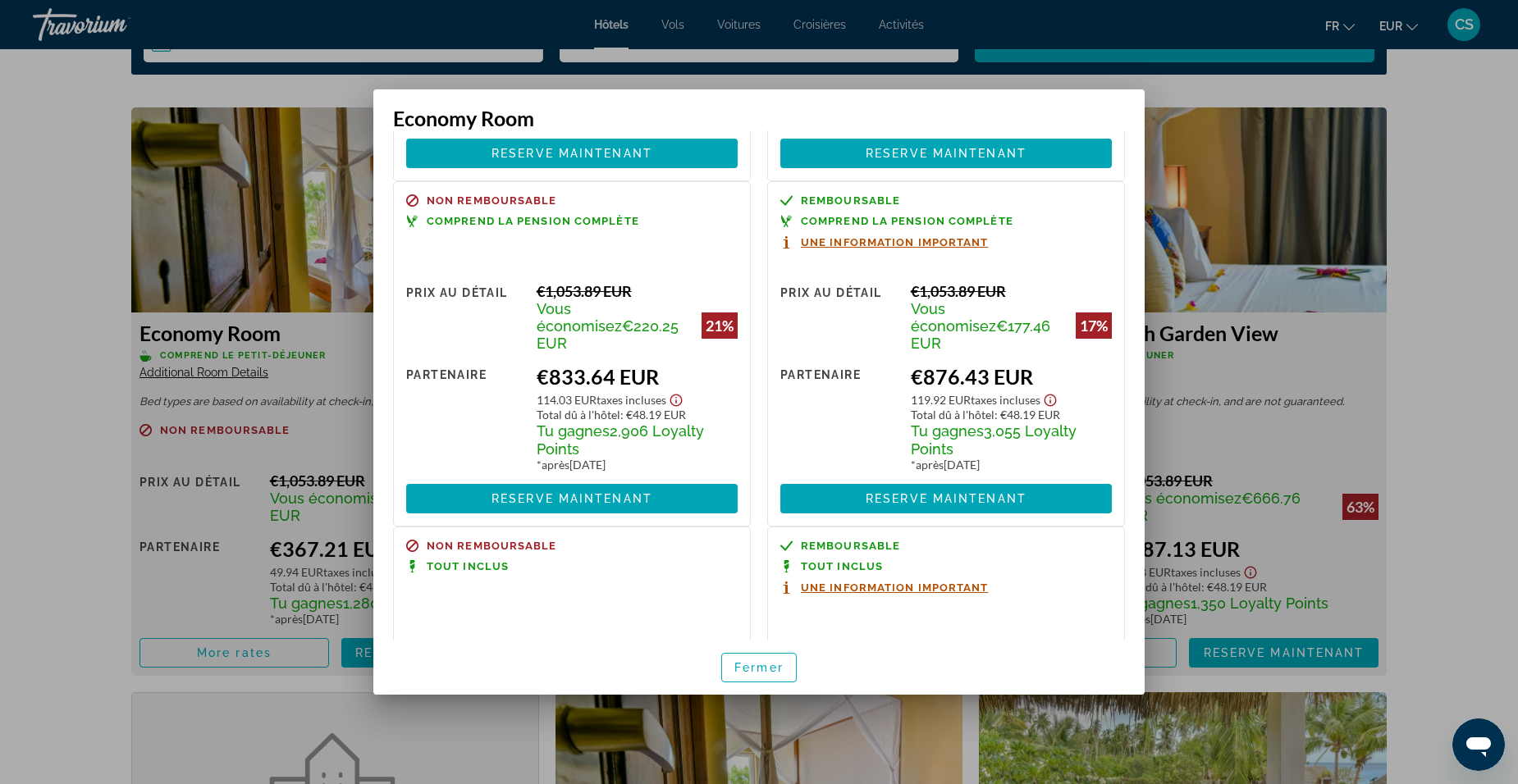
scroll to position [574, 0]
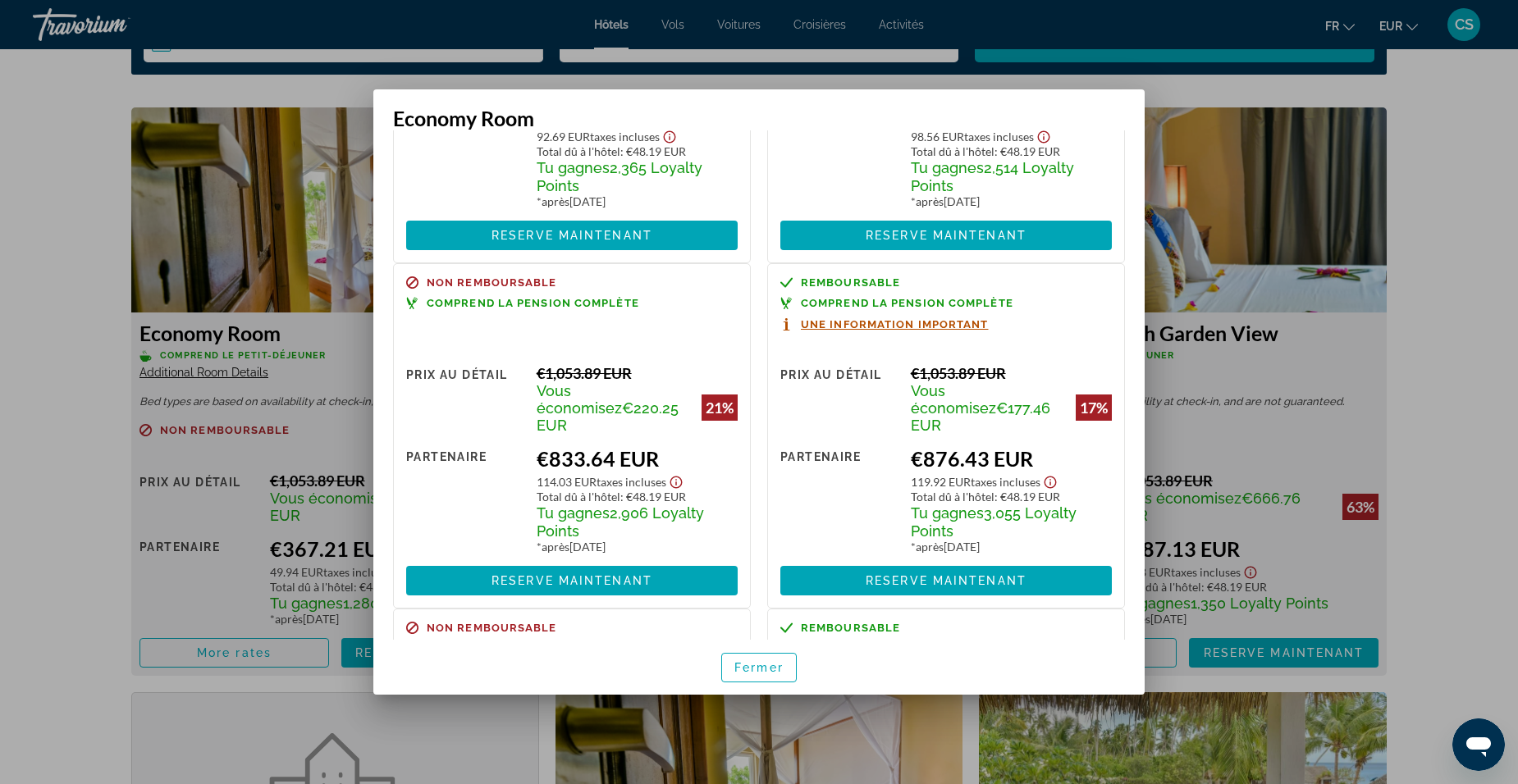
click at [115, 432] on div at bounding box center [759, 392] width 1518 height 784
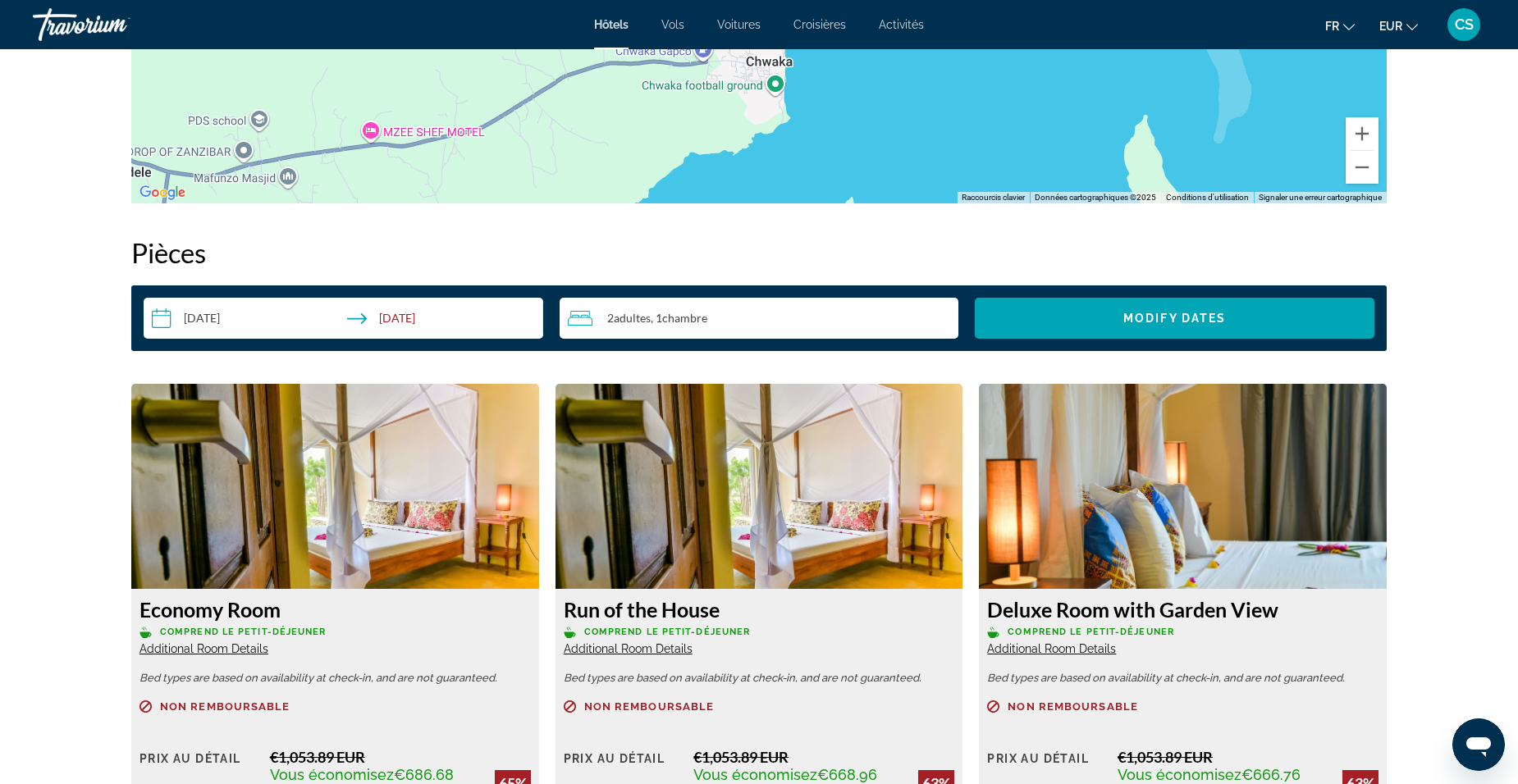
scroll to position [2297, 0]
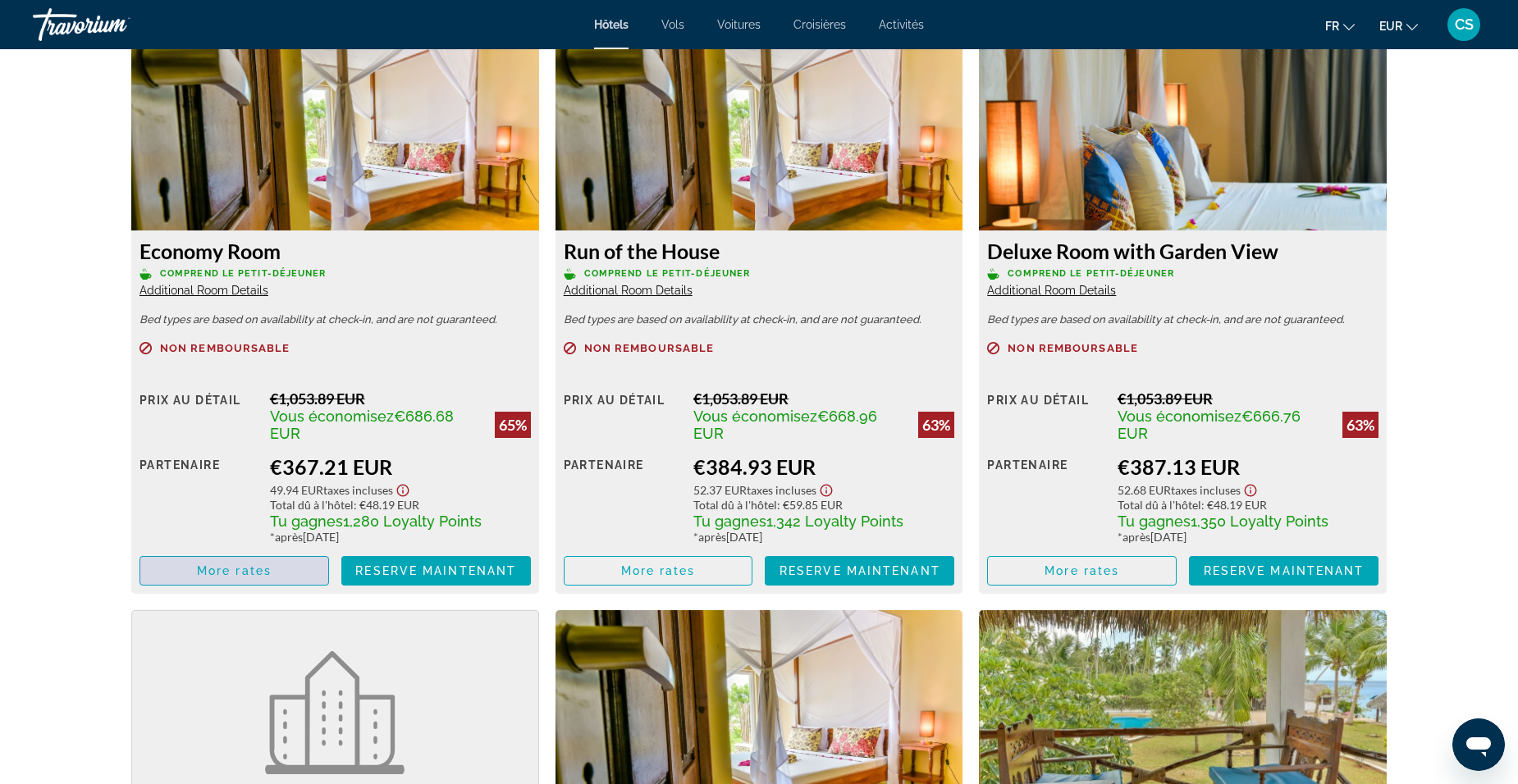
click at [293, 569] on span "Main content" at bounding box center [234, 570] width 188 height 39
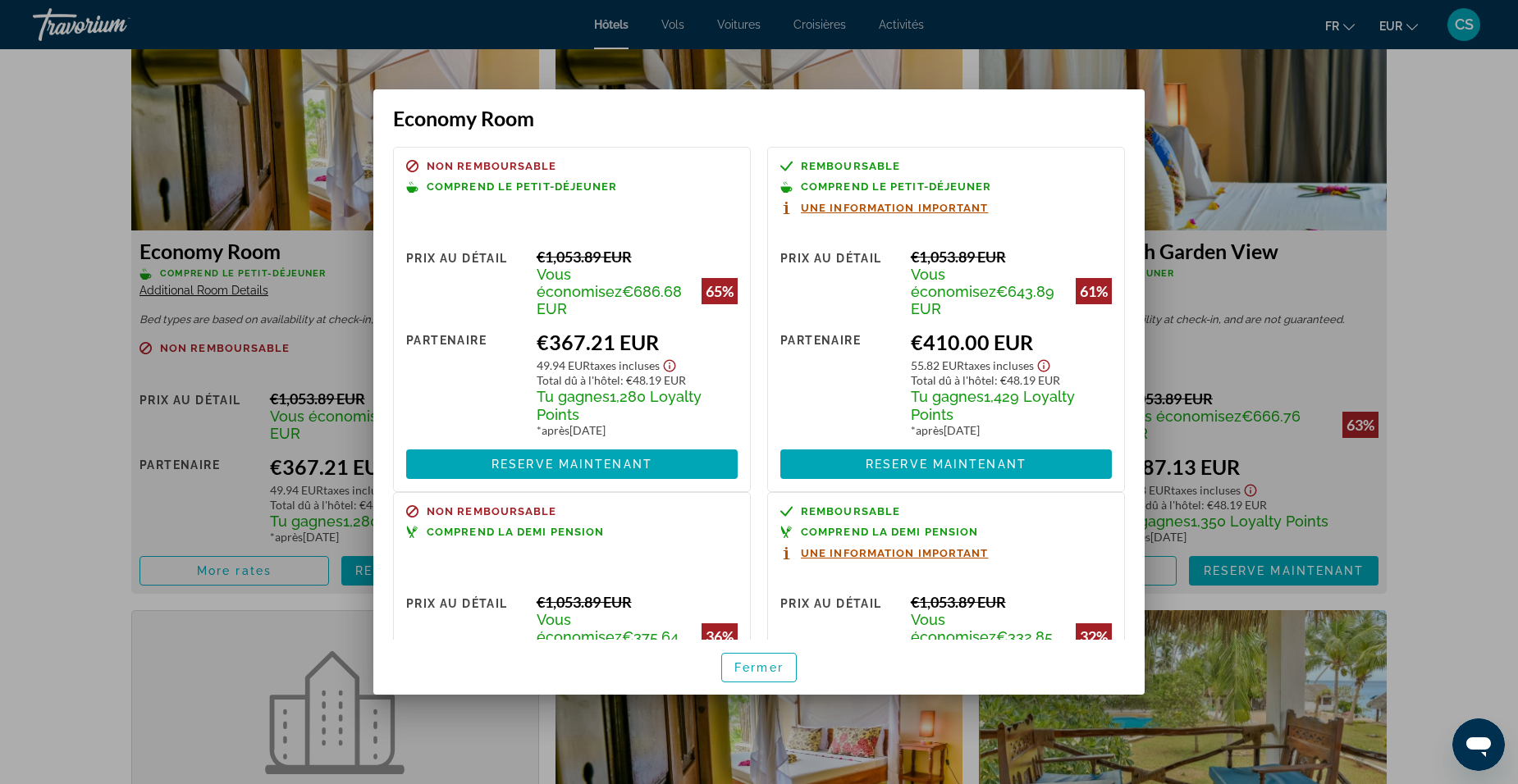
drag, startPoint x: 820, startPoint y: 393, endPoint x: 788, endPoint y: 395, distance: 32.9
click at [788, 395] on div "Partenaire" at bounding box center [839, 383] width 118 height 107
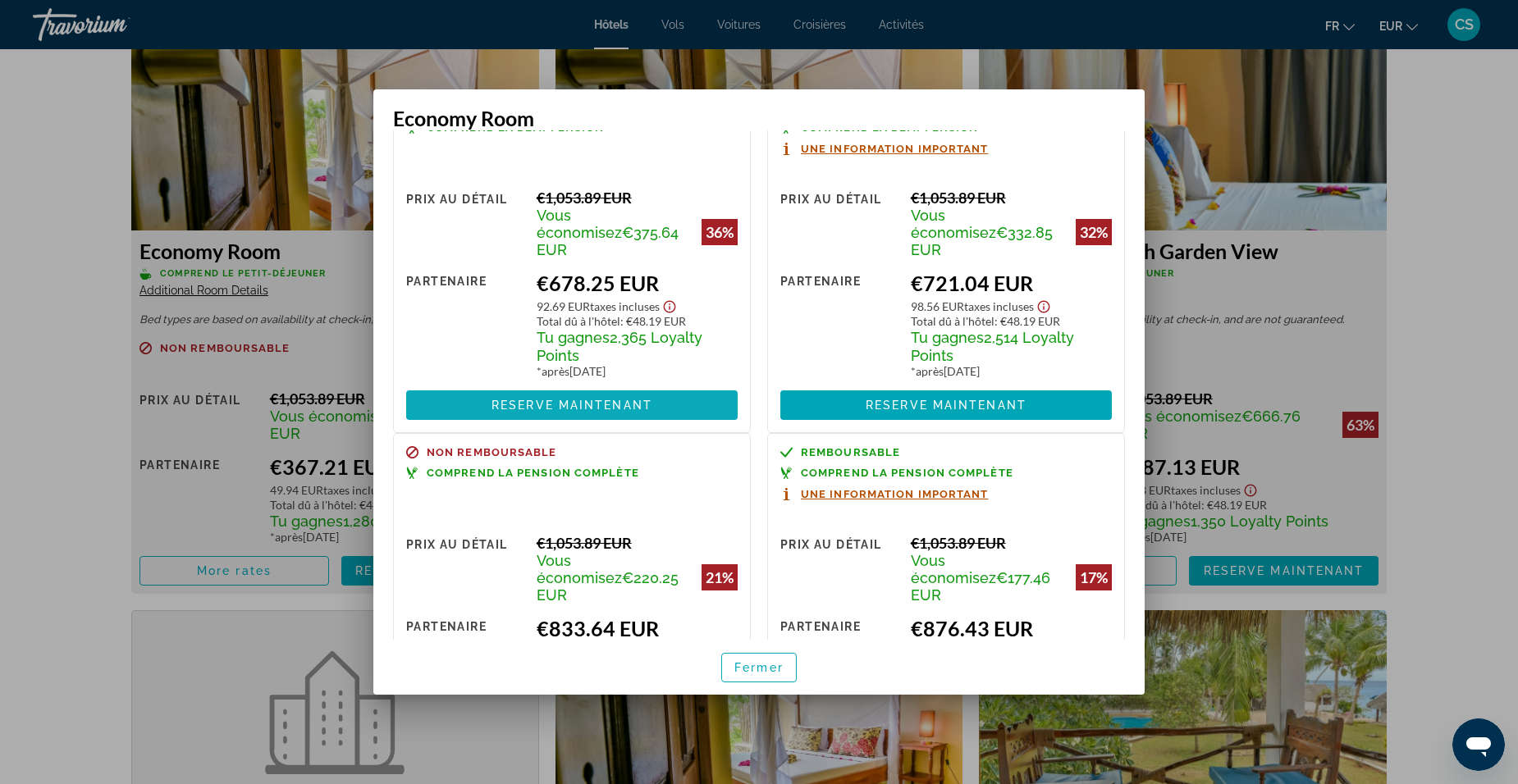
scroll to position [328, 0]
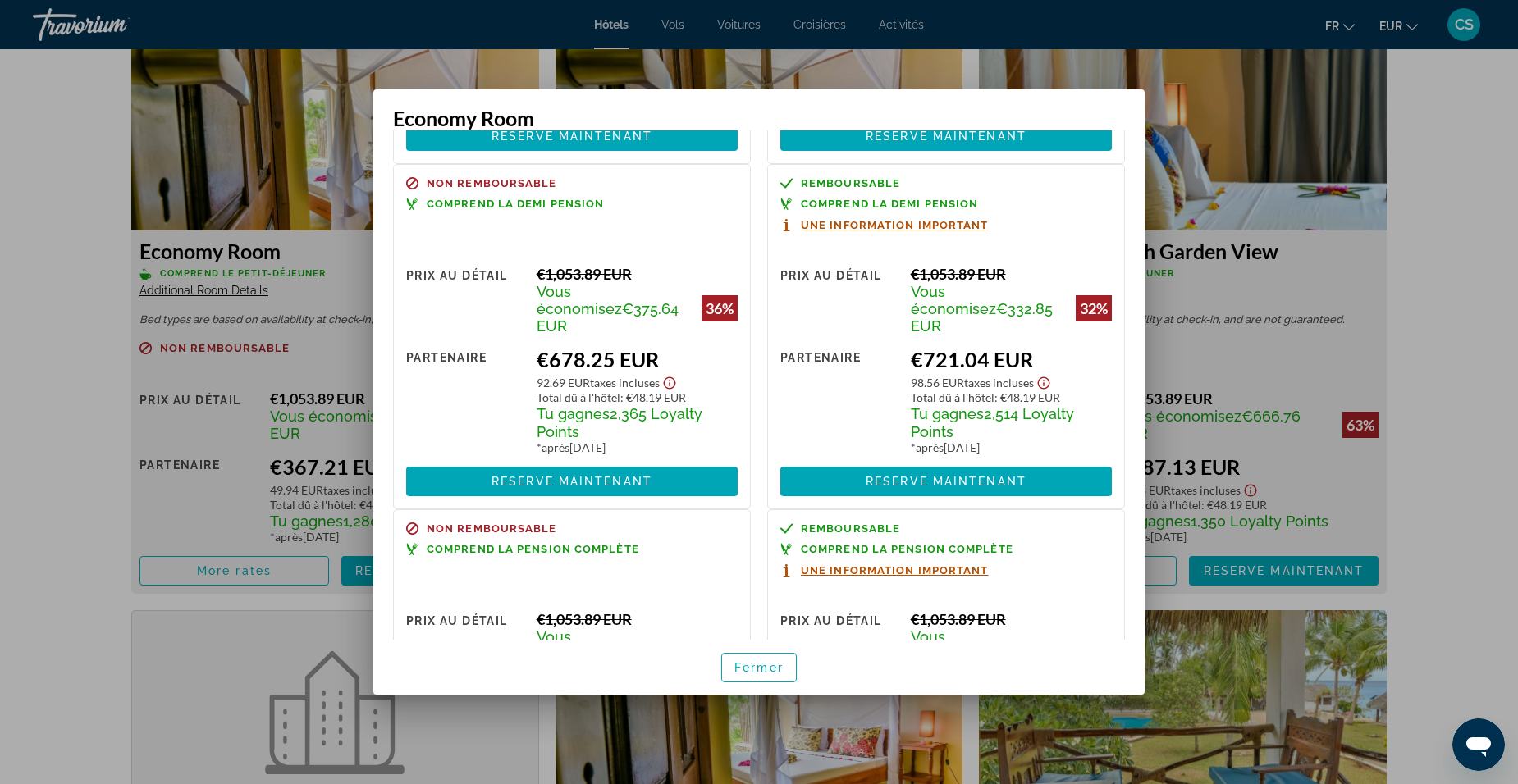
click at [103, 419] on div at bounding box center [759, 392] width 1518 height 784
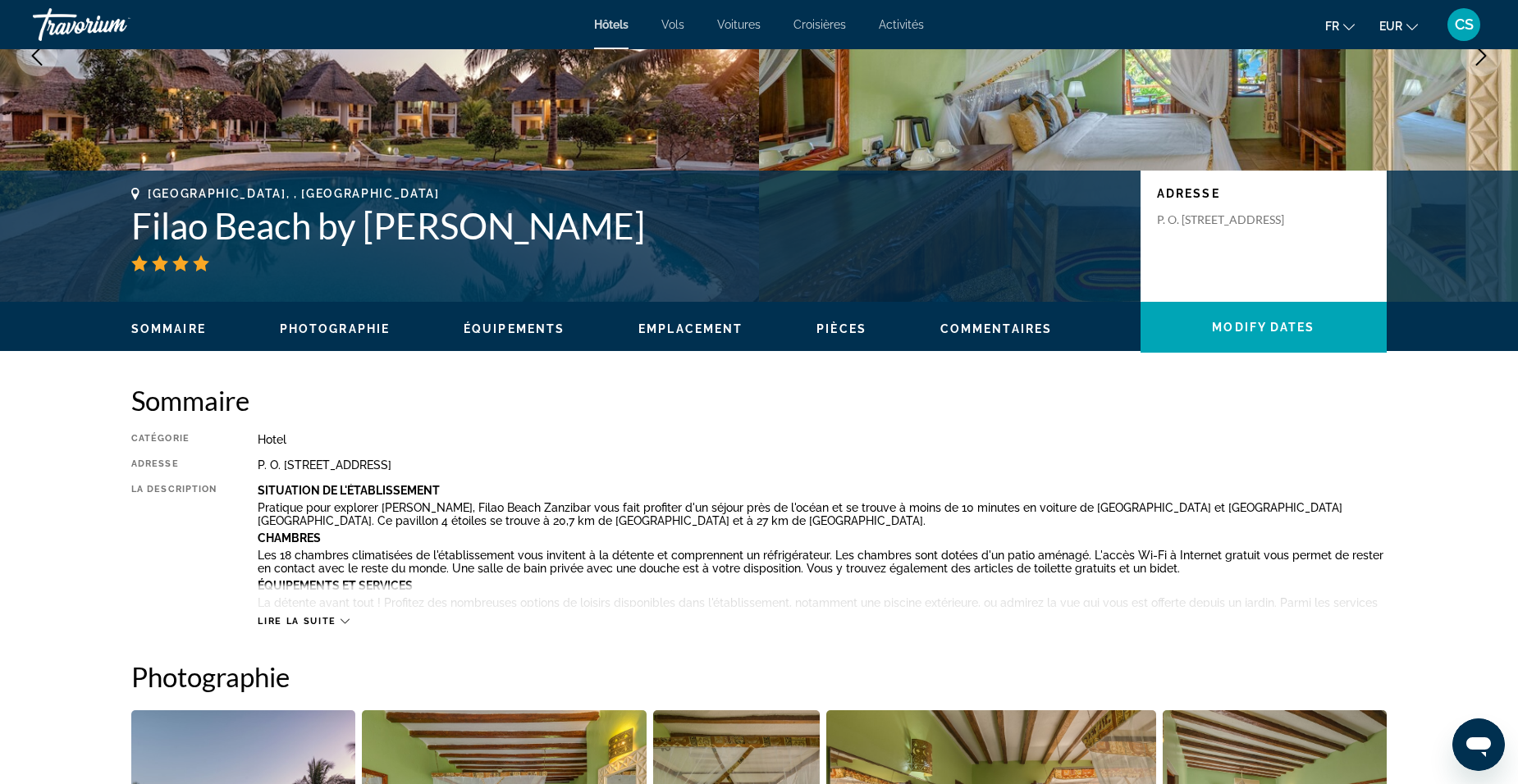
scroll to position [82, 0]
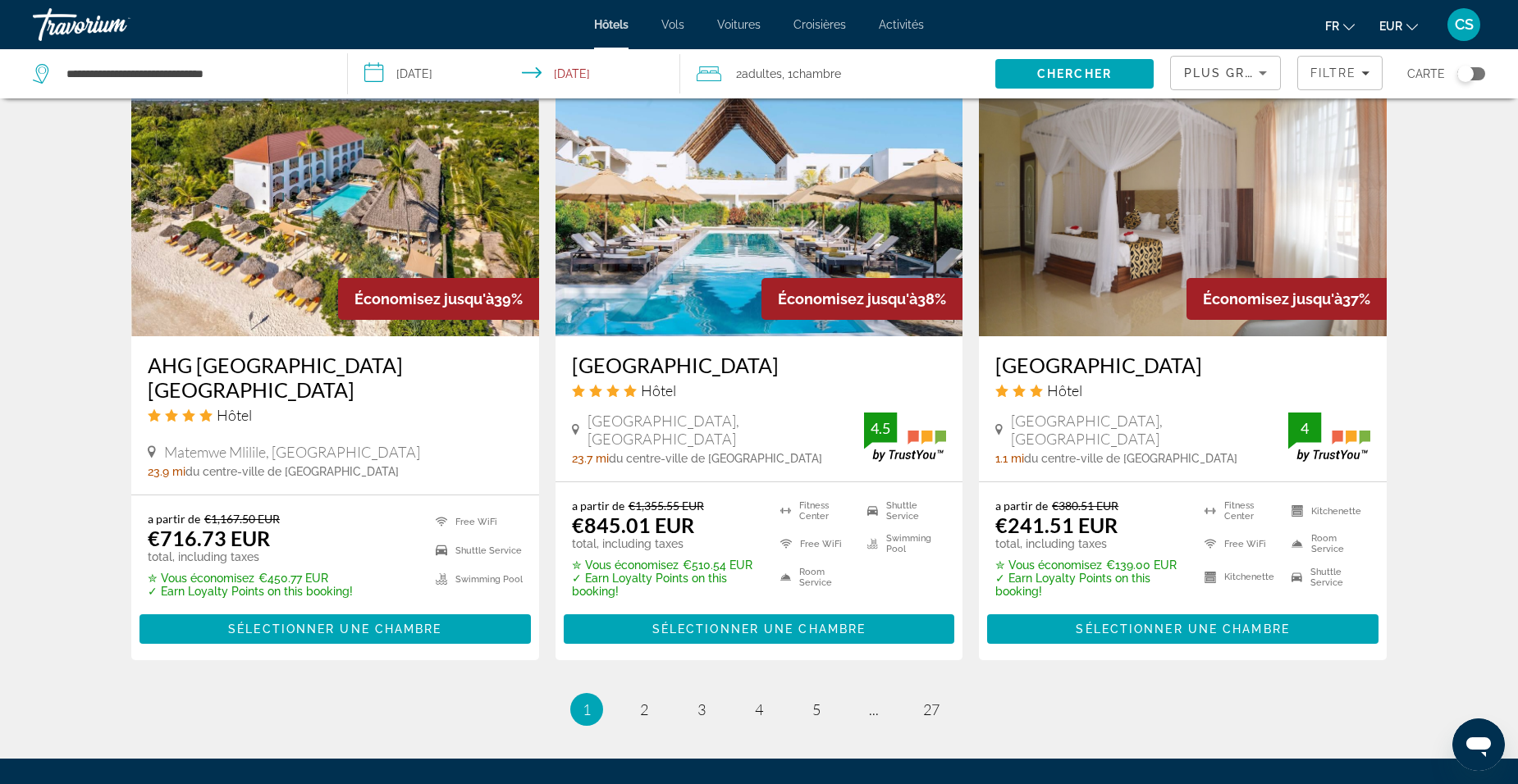
scroll to position [1981, 0]
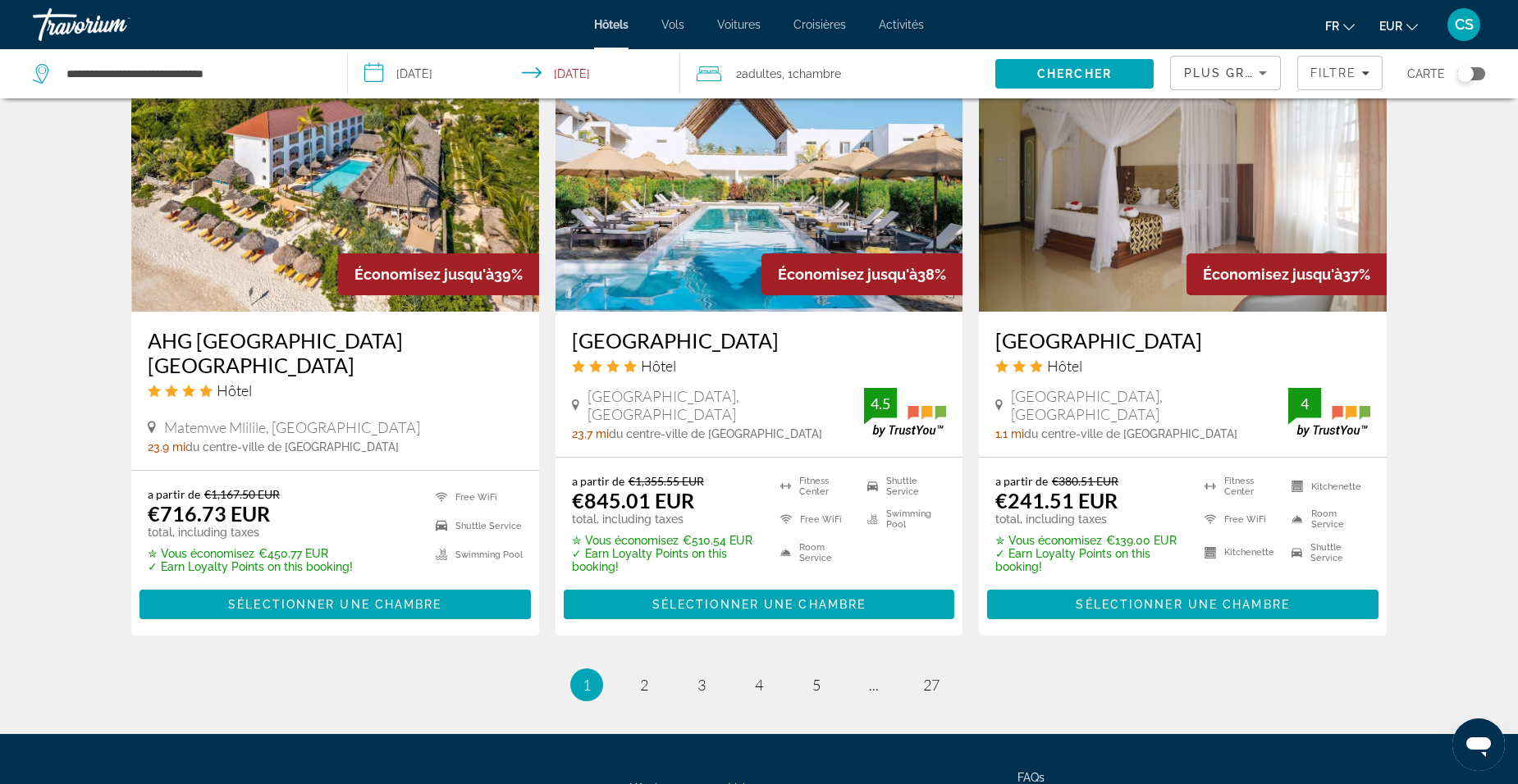
drag, startPoint x: 568, startPoint y: 358, endPoint x: 806, endPoint y: 354, distance: 238.0
click at [806, 354] on div "[GEOGRAPHIC_DATA] Hôtel [GEOGRAPHIC_DATA], [GEOGRAPHIC_DATA] 23.7 mi du centre-…" at bounding box center [759, 384] width 408 height 145
drag, startPoint x: 806, startPoint y: 354, endPoint x: 741, endPoint y: 347, distance: 65.1
copy h3 "[GEOGRAPHIC_DATA]"
click at [639, 353] on h3 "[GEOGRAPHIC_DATA]" at bounding box center [759, 340] width 375 height 25
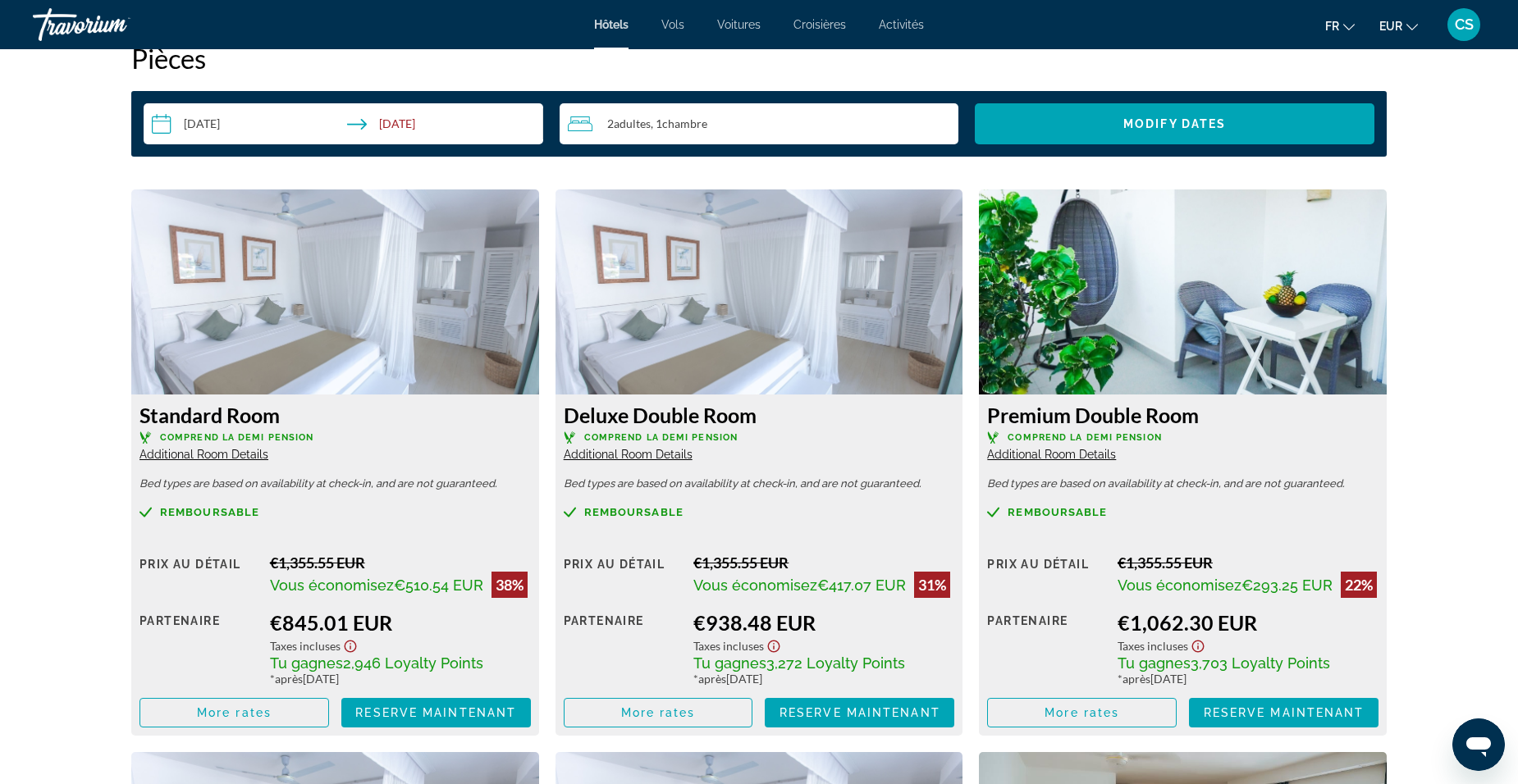
scroll to position [2215, 0]
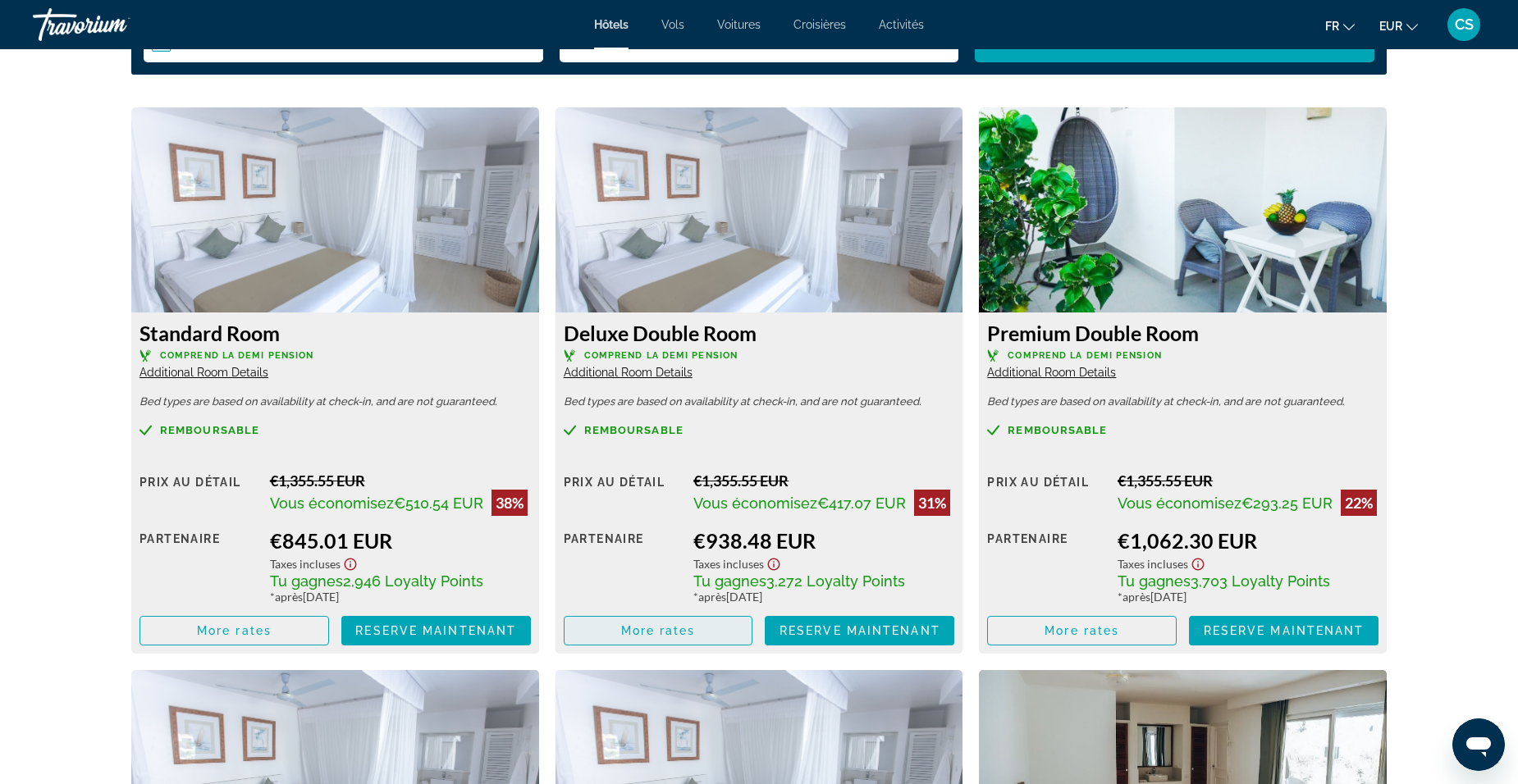
click at [715, 633] on span "Main content" at bounding box center [658, 630] width 188 height 39
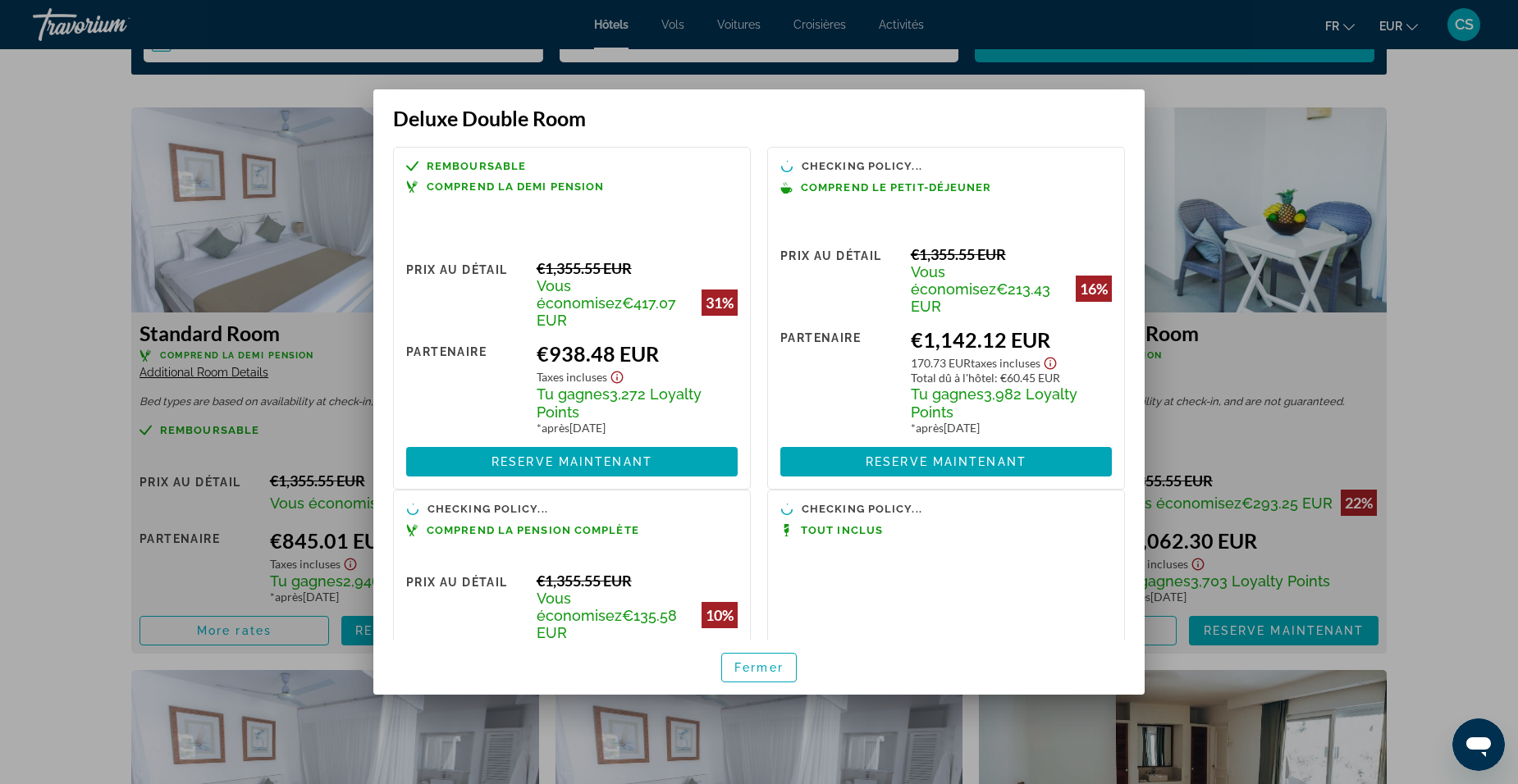
scroll to position [0, 0]
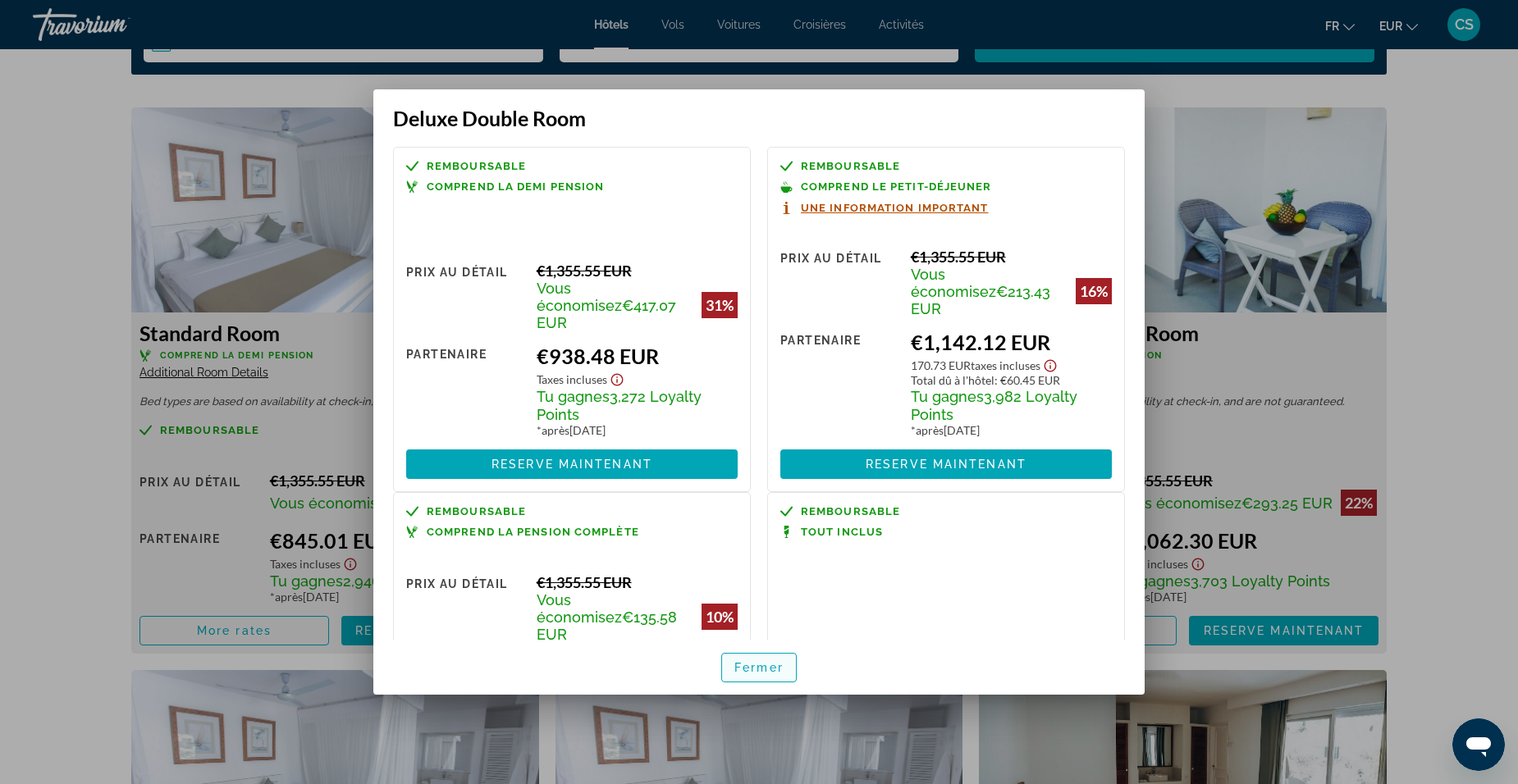
click at [752, 669] on span "Fermer" at bounding box center [758, 667] width 49 height 13
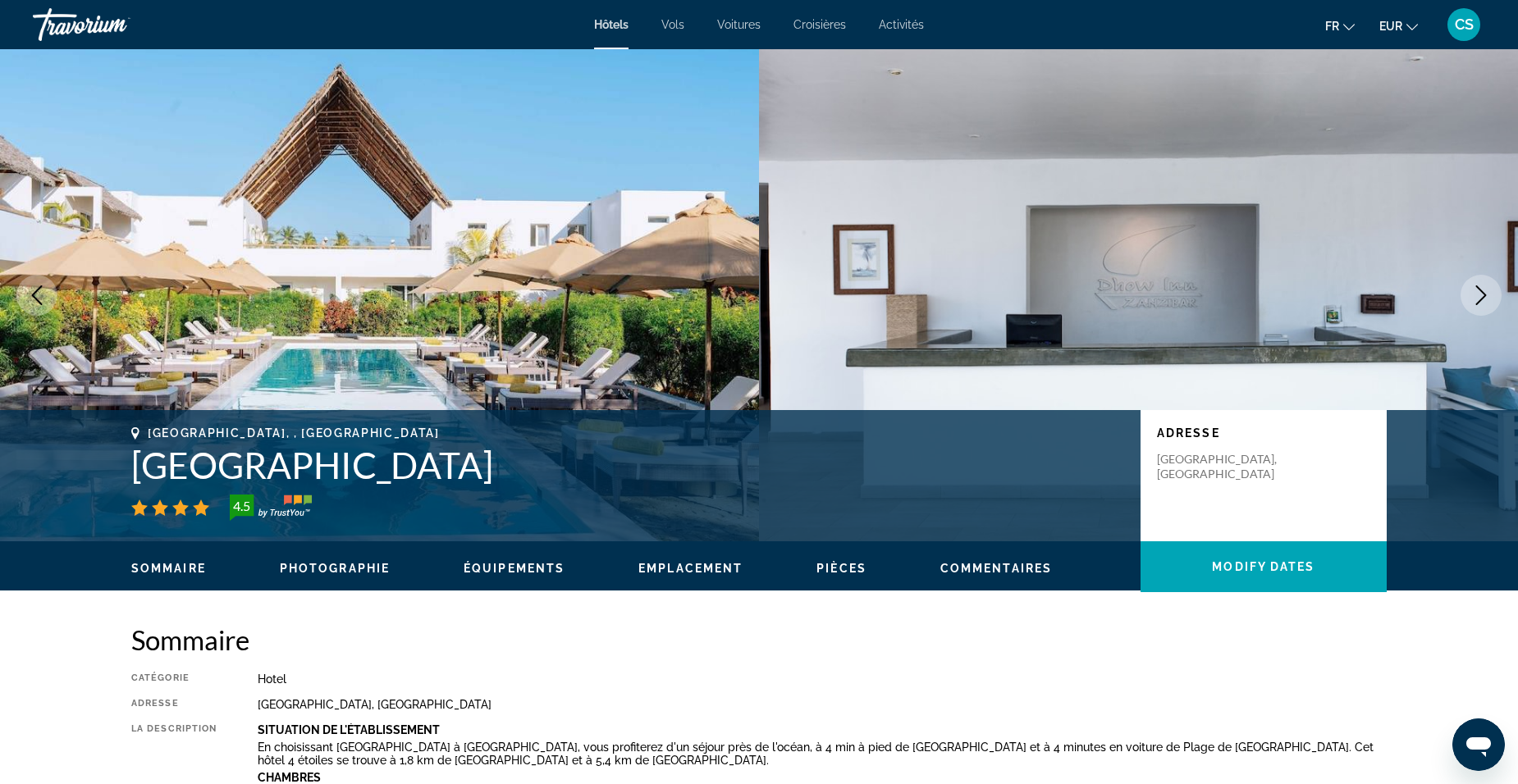
scroll to position [2215, 0]
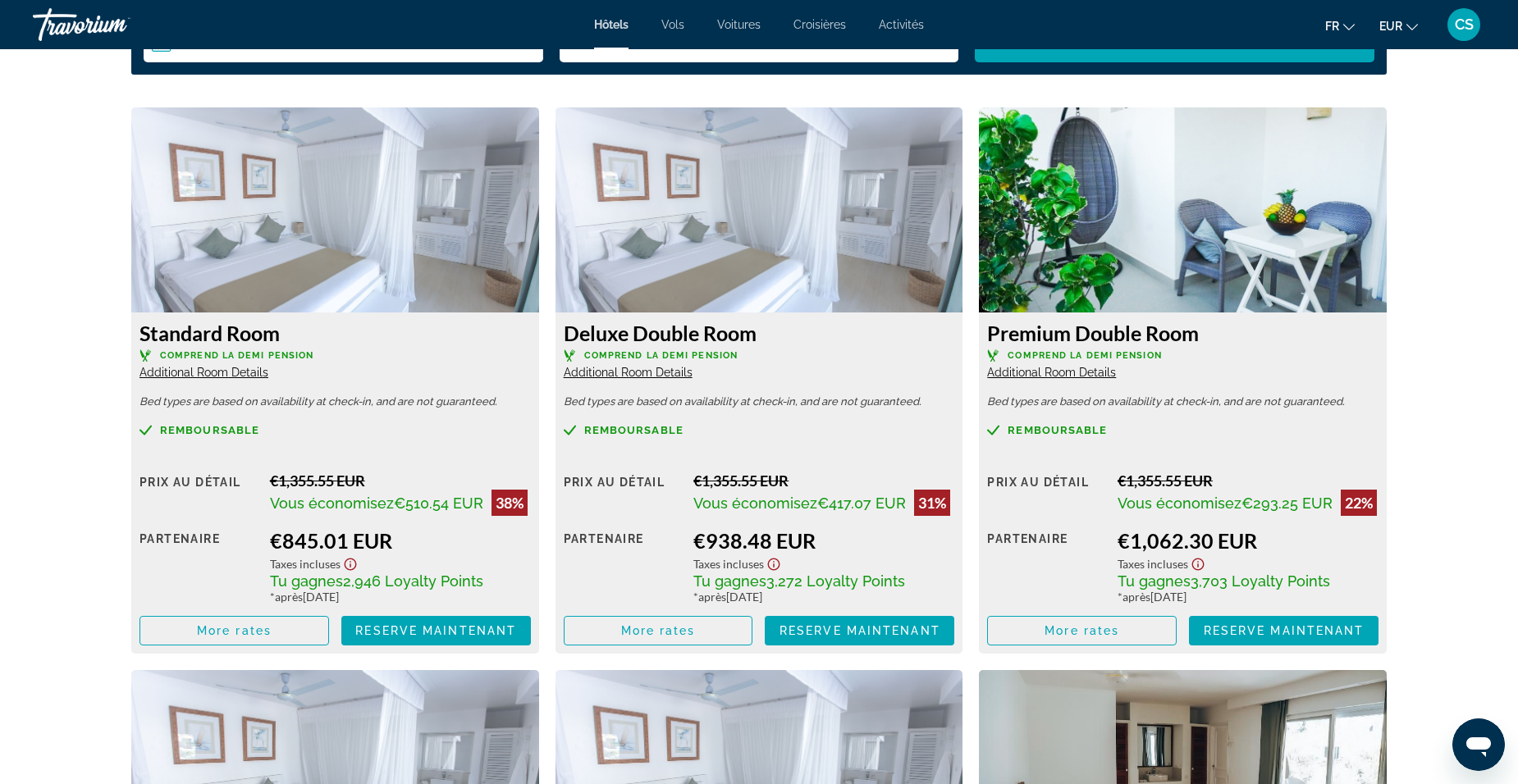
click at [673, 632] on span "More rates" at bounding box center [658, 630] width 75 height 13
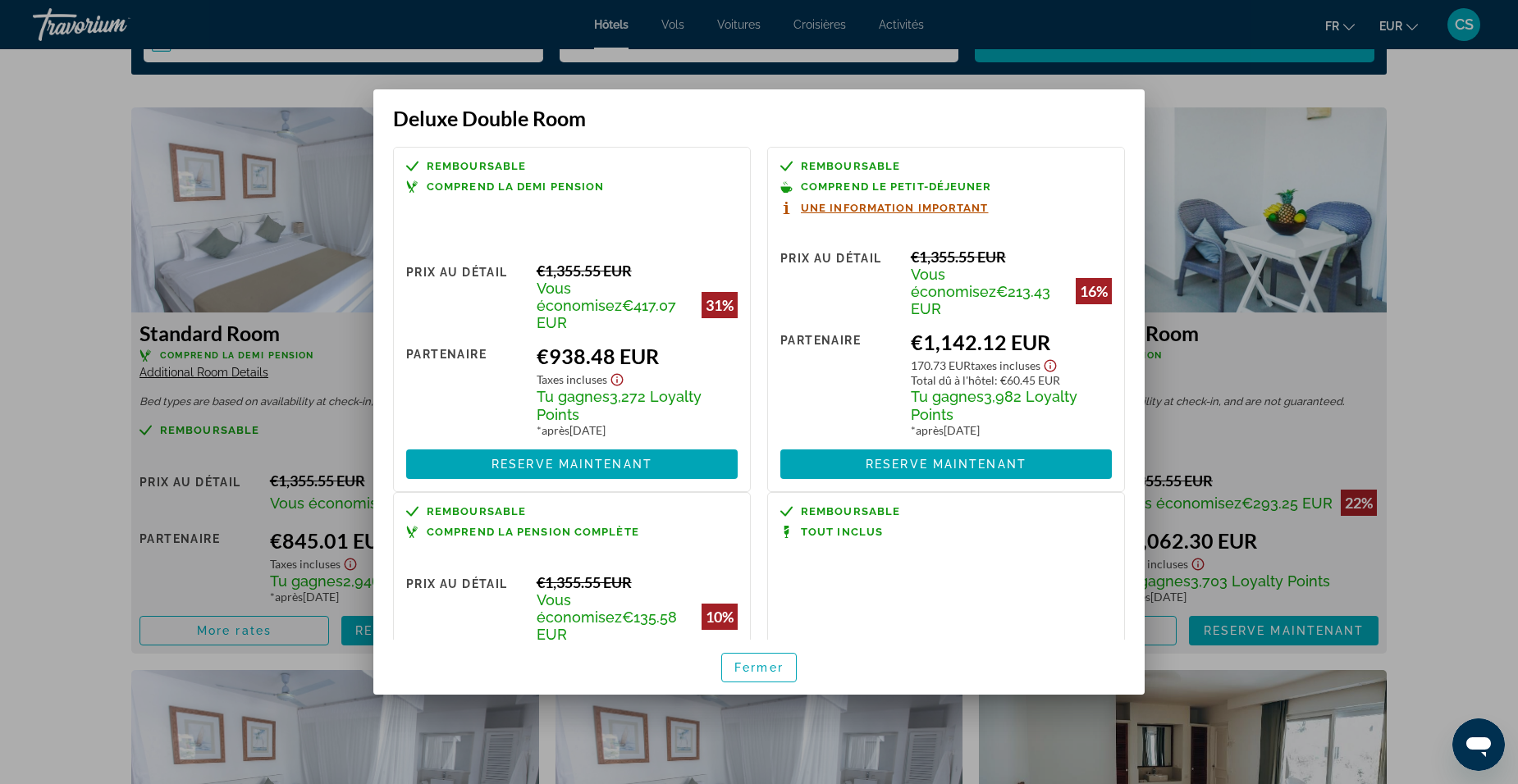
scroll to position [0, 0]
click at [22, 318] on div at bounding box center [759, 392] width 1518 height 784
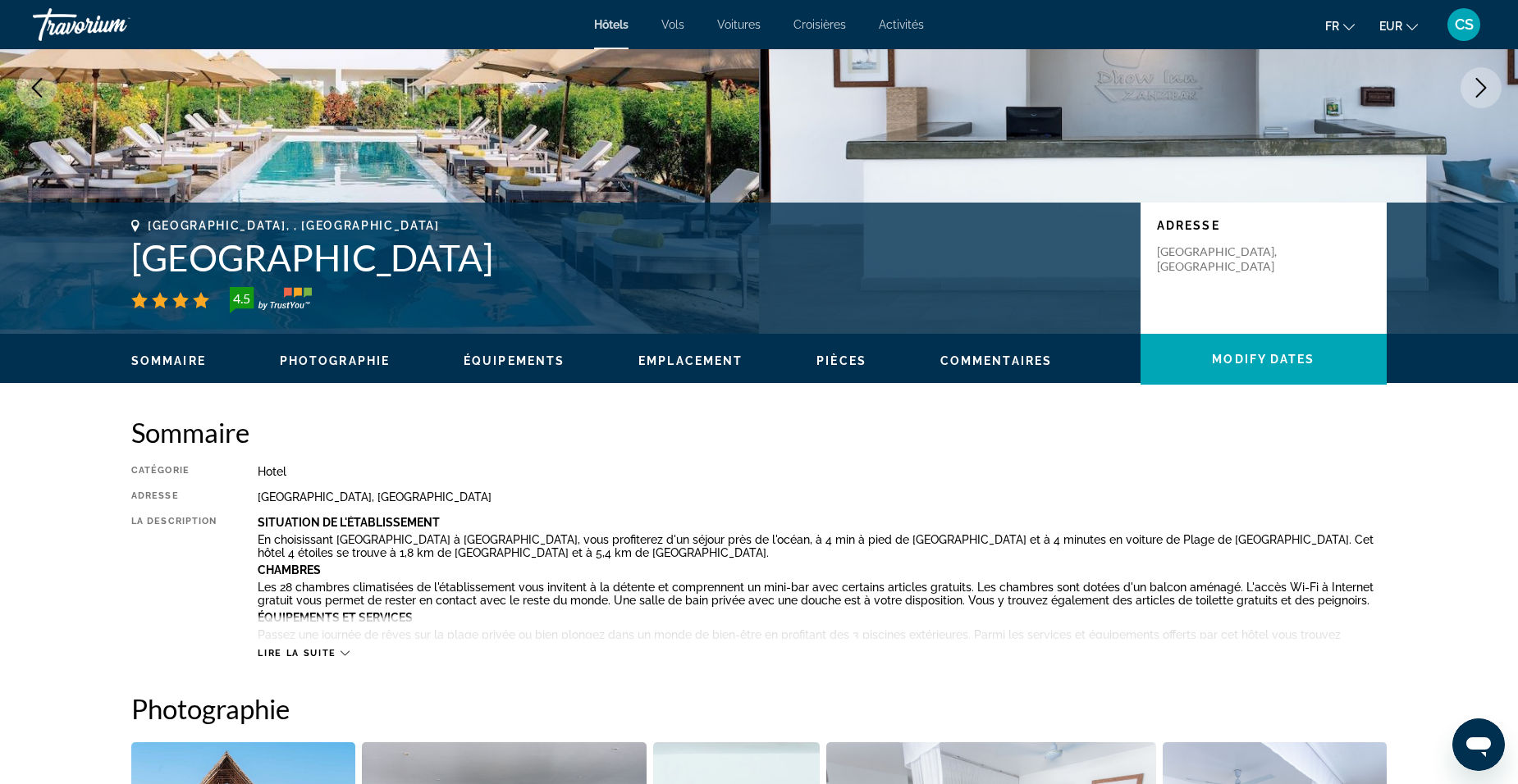
scroll to position [82, 0]
